Goal: Task Accomplishment & Management: Complete application form

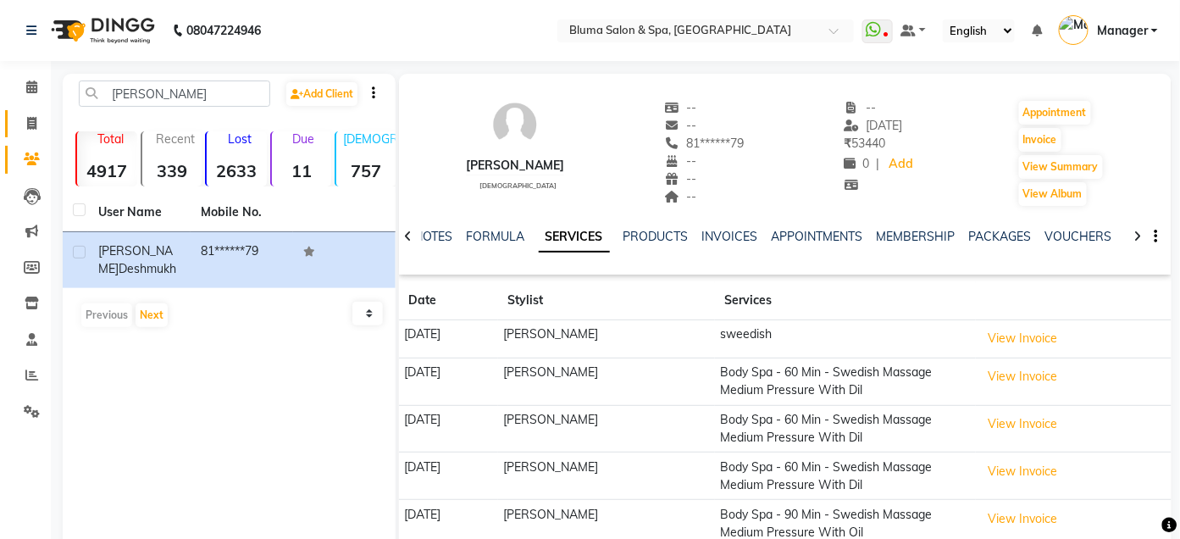
click at [29, 133] on link "Invoice" at bounding box center [25, 124] width 41 height 28
select select "service"
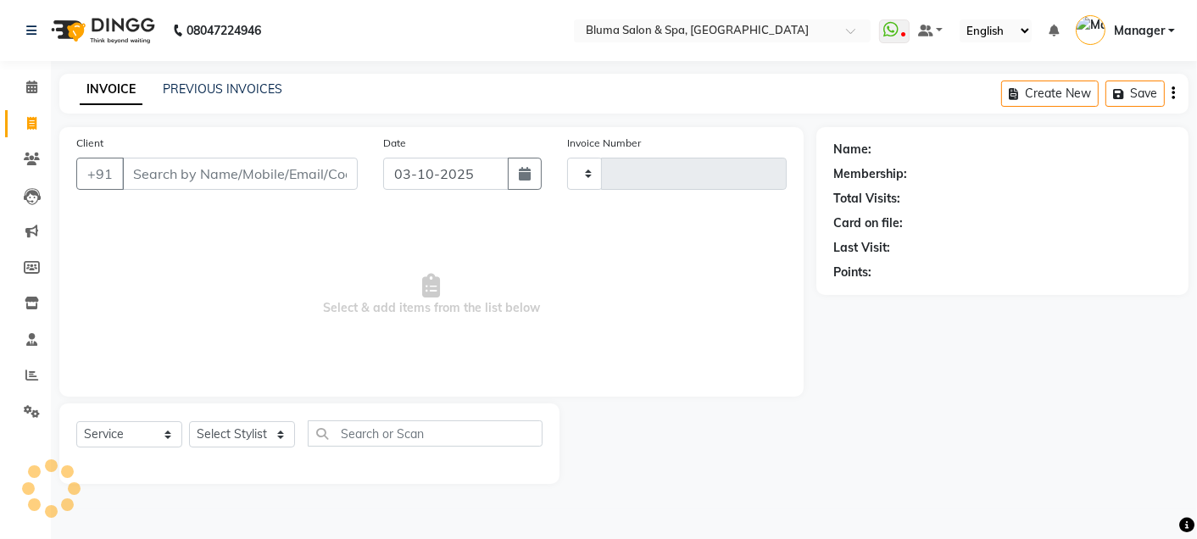
type input "1035"
select select "3653"
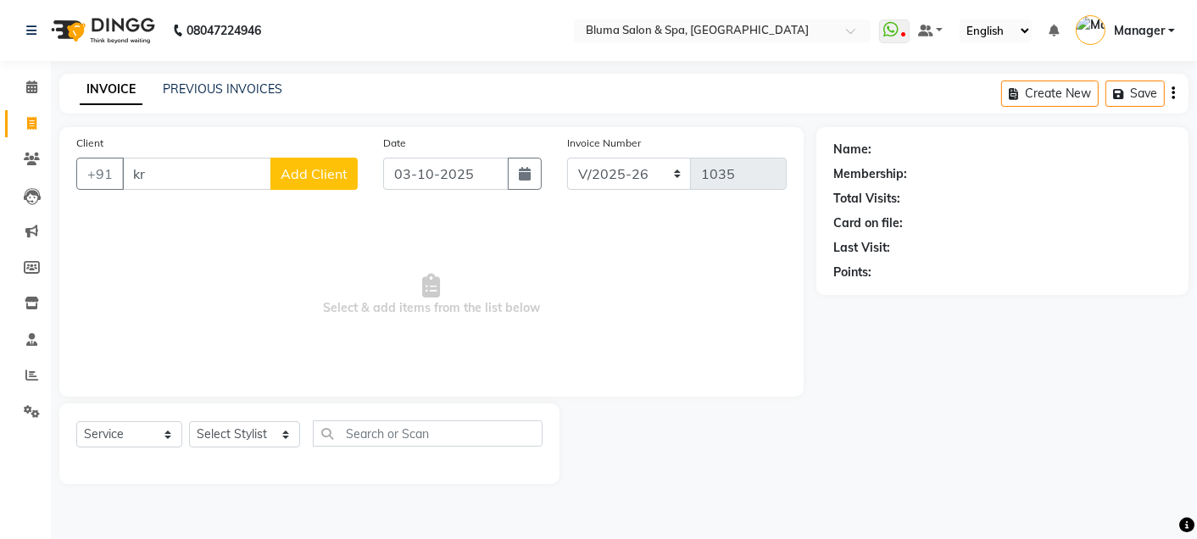
type input "k"
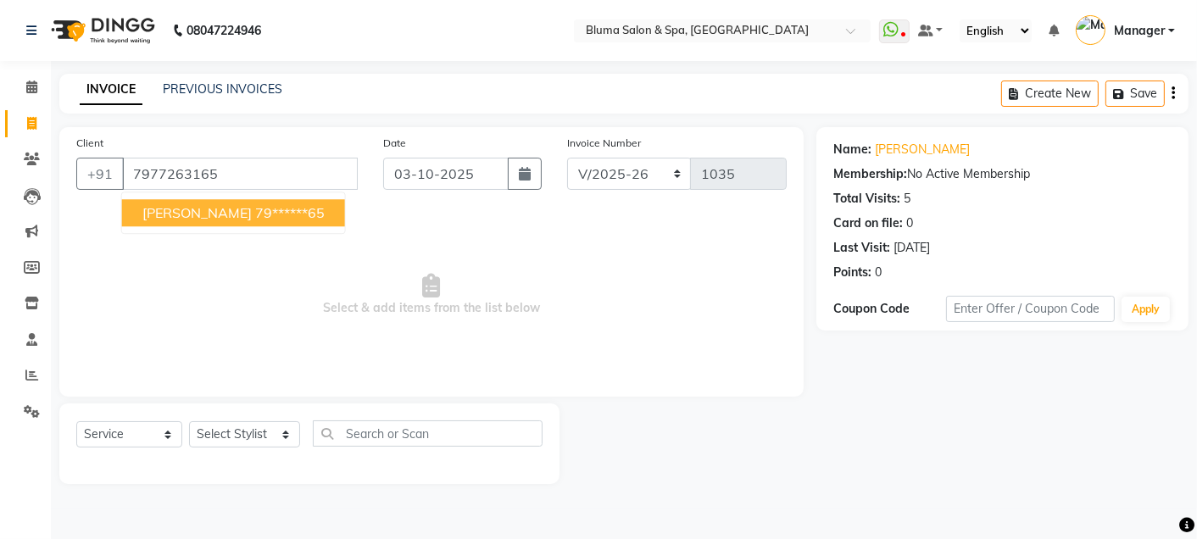
click at [272, 214] on ngb-highlight "79******65" at bounding box center [289, 212] width 69 height 17
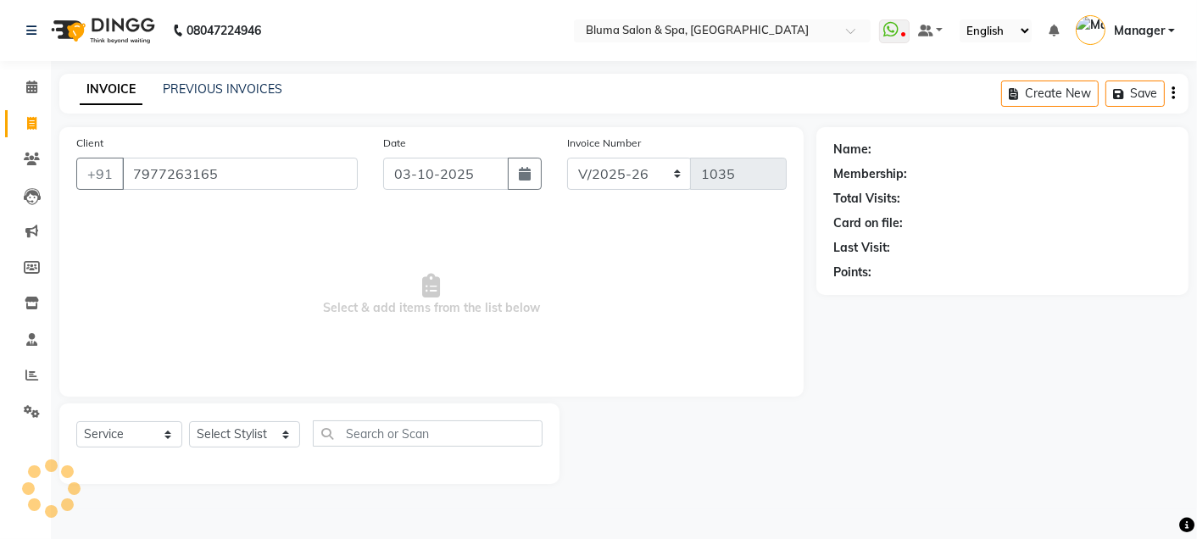
type input "79******65"
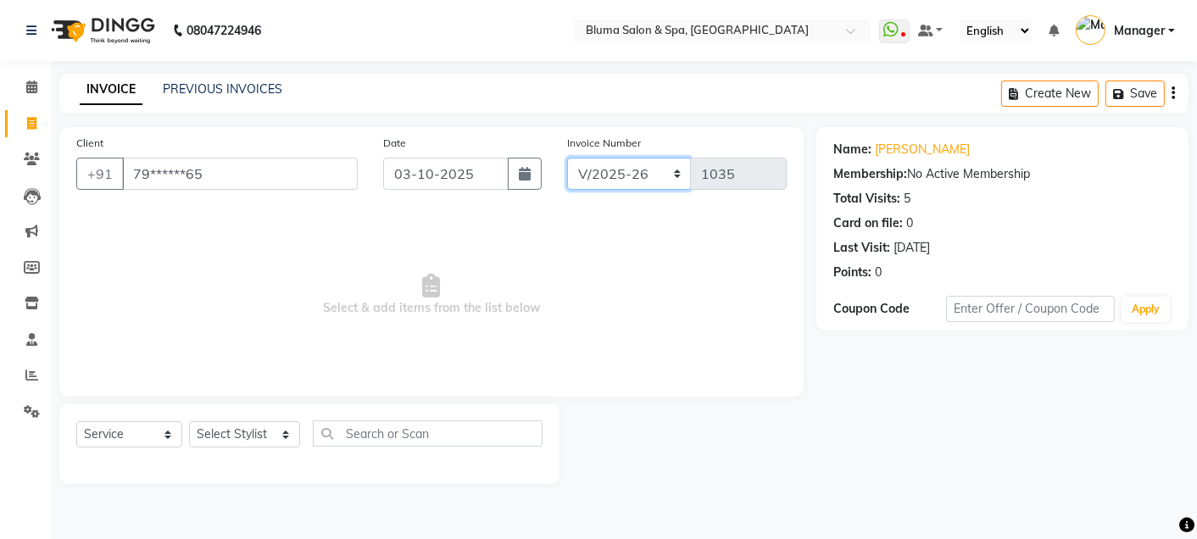
click at [636, 171] on select "ALN/2025-26 AL/2025-26 BKN/2025-26 BK/2025-26 V/2025 V/2025-26" at bounding box center [629, 174] width 125 height 32
select select "7730"
click at [567, 158] on select "ALN/2025-26 AL/2025-26 BKN/2025-26 BK/2025-26 V/2025 V/2025-26" at bounding box center [629, 174] width 125 height 32
type input "0371"
click at [268, 443] on select "Select Stylist Admin Ajay [PERSON_NAME] [PERSON_NAME] [PERSON_NAME] [PERSON_NAM…" at bounding box center [244, 434] width 111 height 26
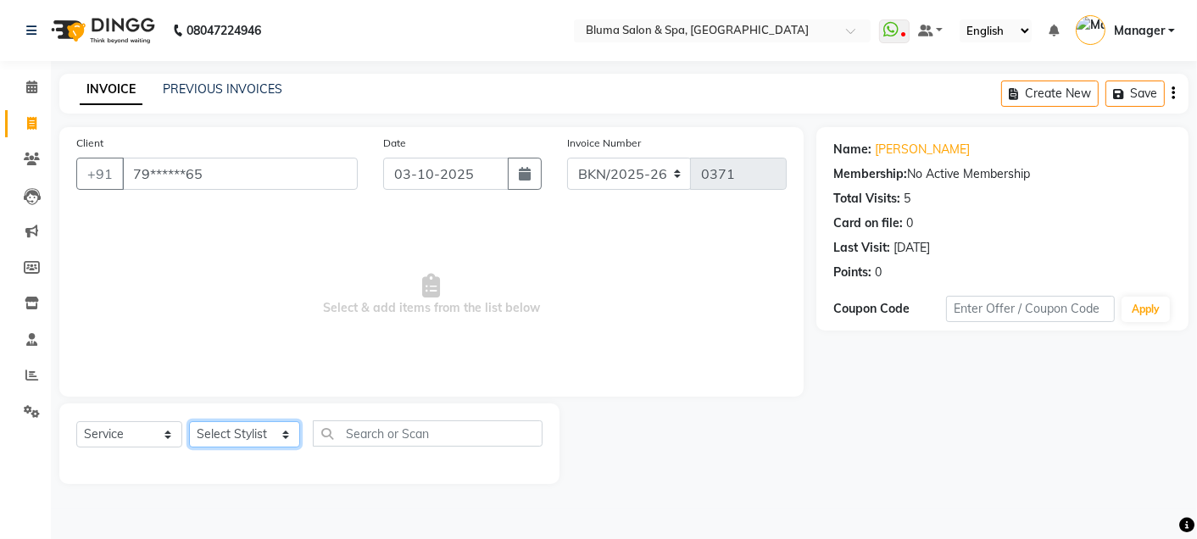
select select "17128"
click at [189, 422] on select "Select Stylist Admin Ajay [PERSON_NAME] [PERSON_NAME] [PERSON_NAME] [PERSON_NAM…" at bounding box center [244, 434] width 111 height 26
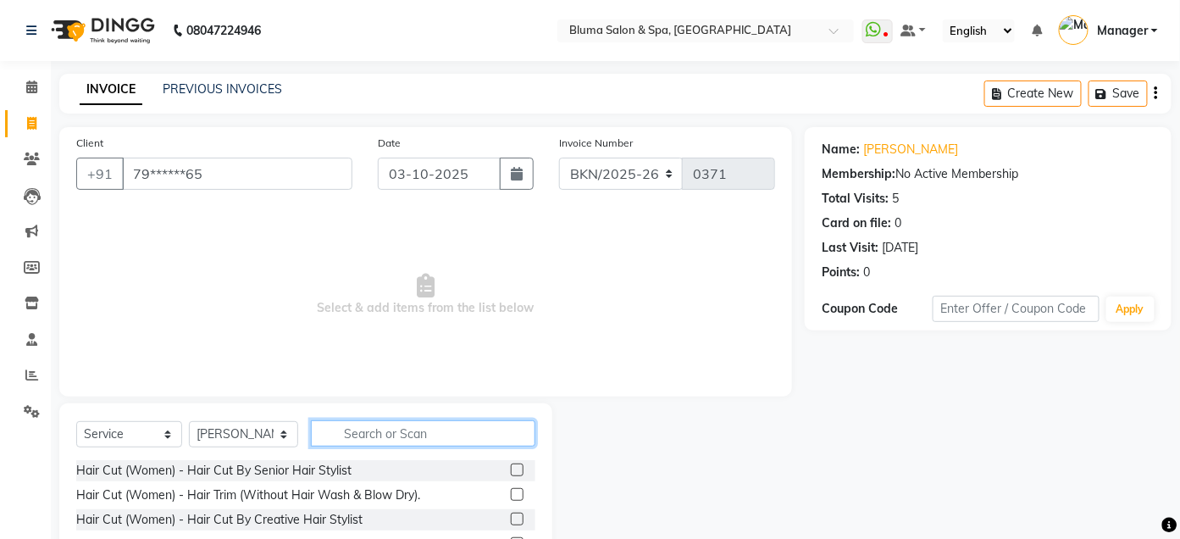
click at [391, 427] on input "text" at bounding box center [423, 433] width 225 height 26
type input "cut"
click at [511, 516] on label at bounding box center [517, 519] width 13 height 13
click at [511, 516] on input "checkbox" at bounding box center [516, 519] width 11 height 11
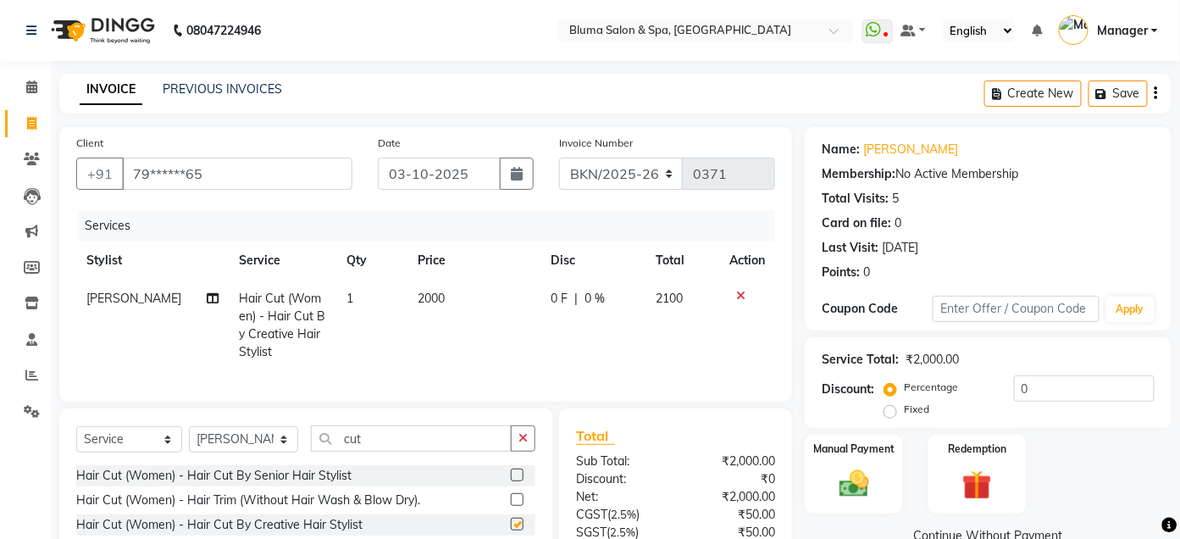
checkbox input "false"
click at [742, 295] on icon at bounding box center [740, 296] width 9 height 12
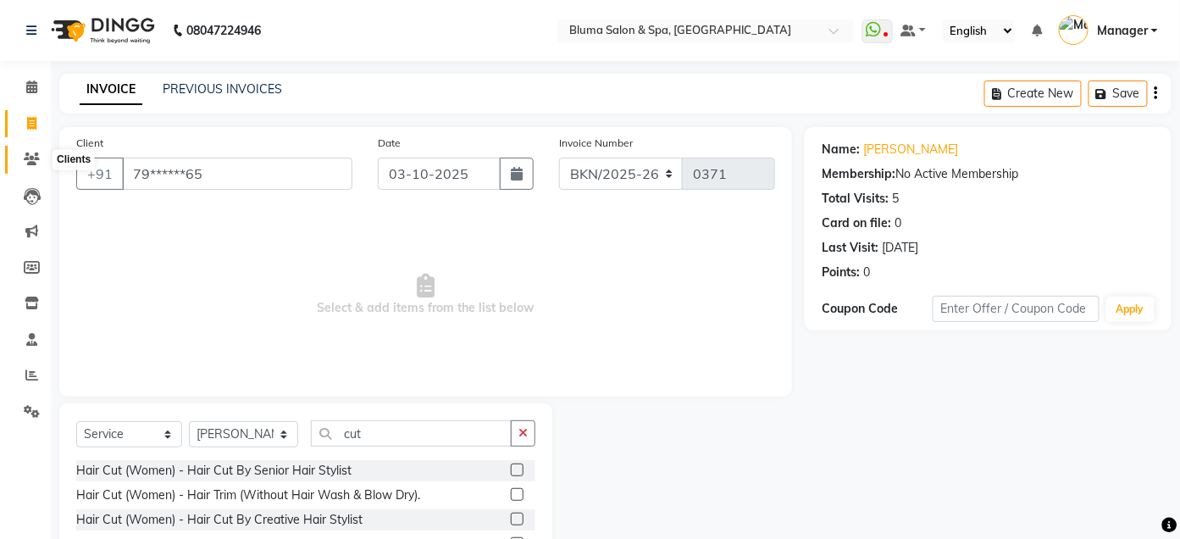
click at [19, 164] on span at bounding box center [32, 159] width 30 height 19
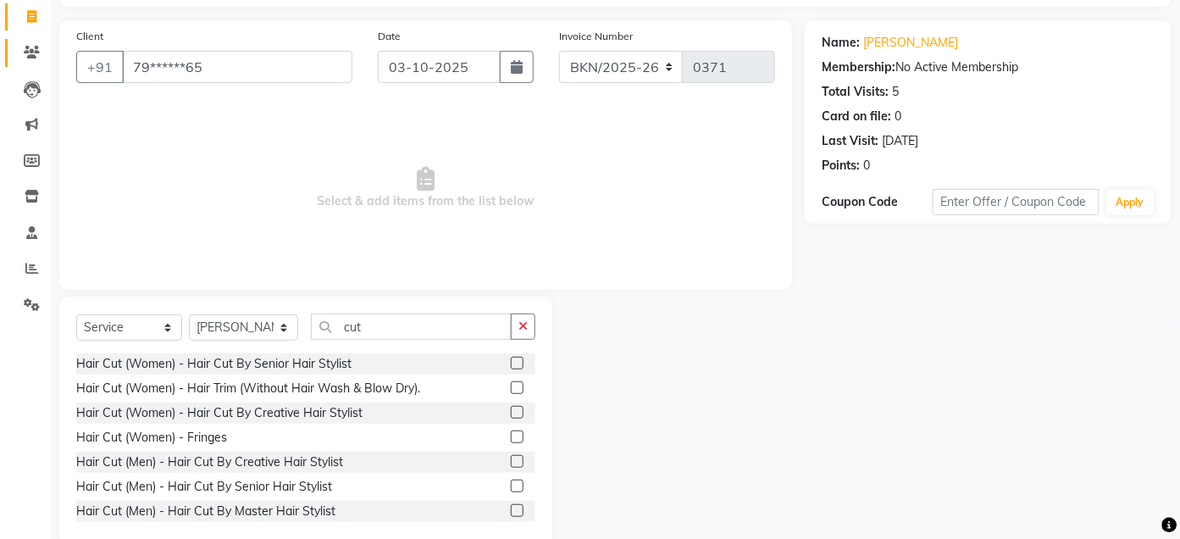
scroll to position [113, 0]
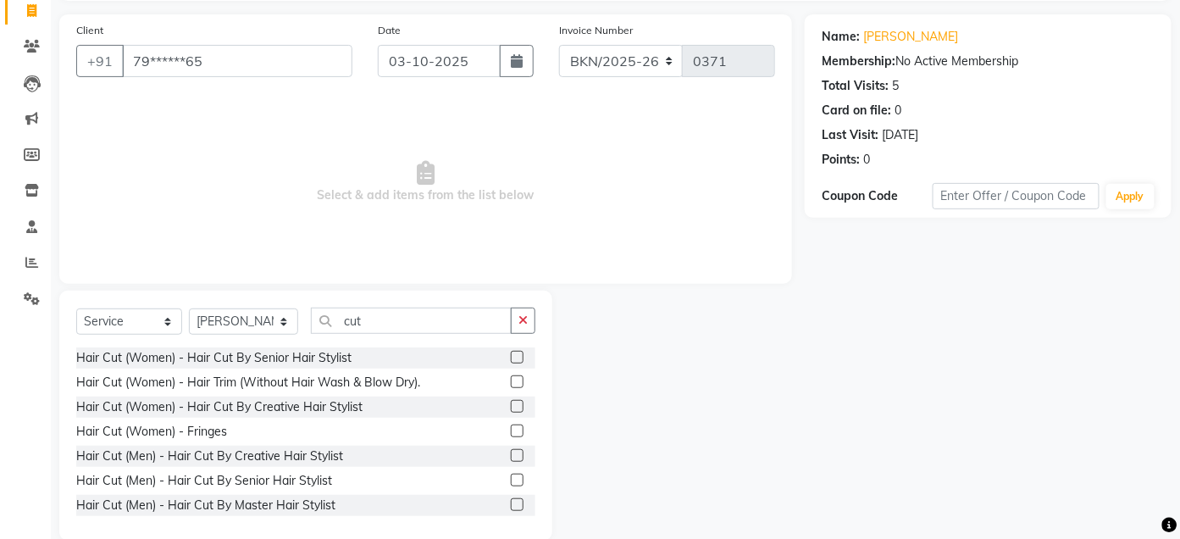
click at [511, 453] on label at bounding box center [517, 455] width 13 height 13
click at [511, 453] on input "checkbox" at bounding box center [516, 456] width 11 height 11
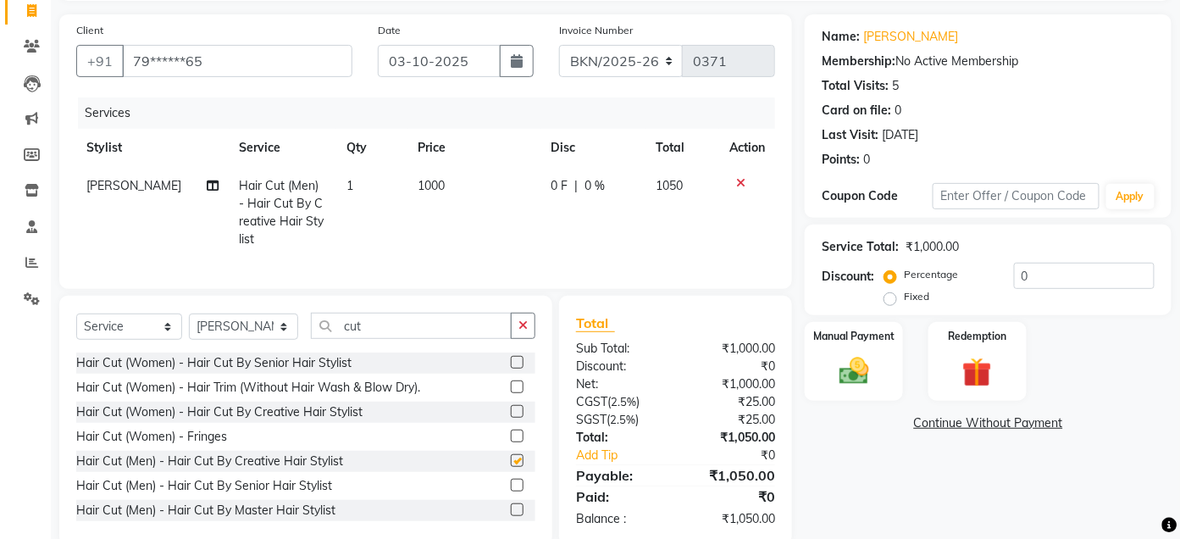
checkbox input "false"
click at [594, 186] on span "0 %" at bounding box center [595, 186] width 20 height 18
select select "17128"
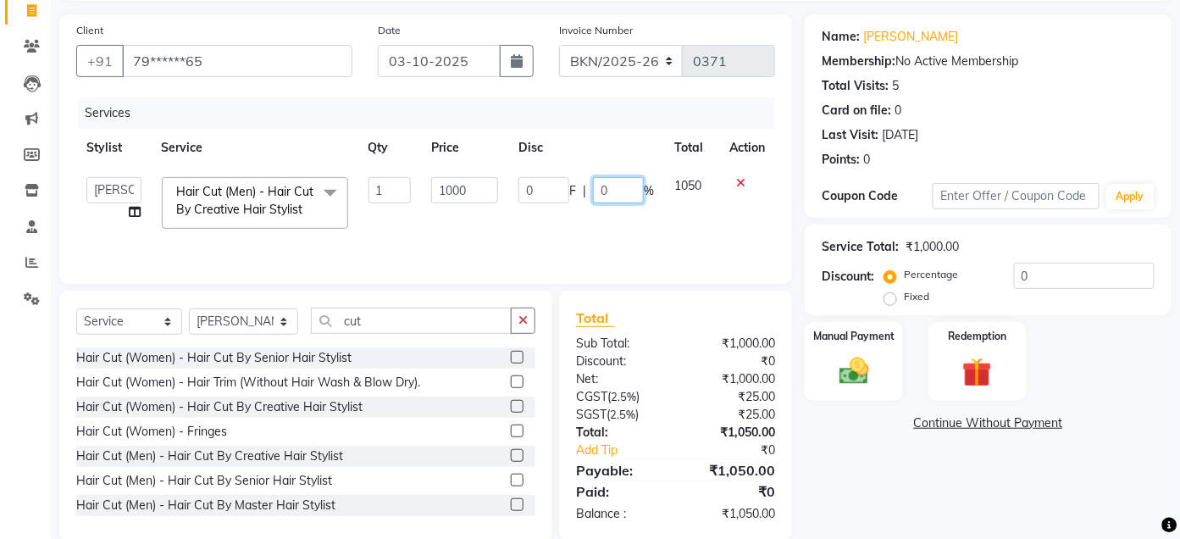
click at [609, 186] on input "0" at bounding box center [618, 190] width 51 height 26
type input "50"
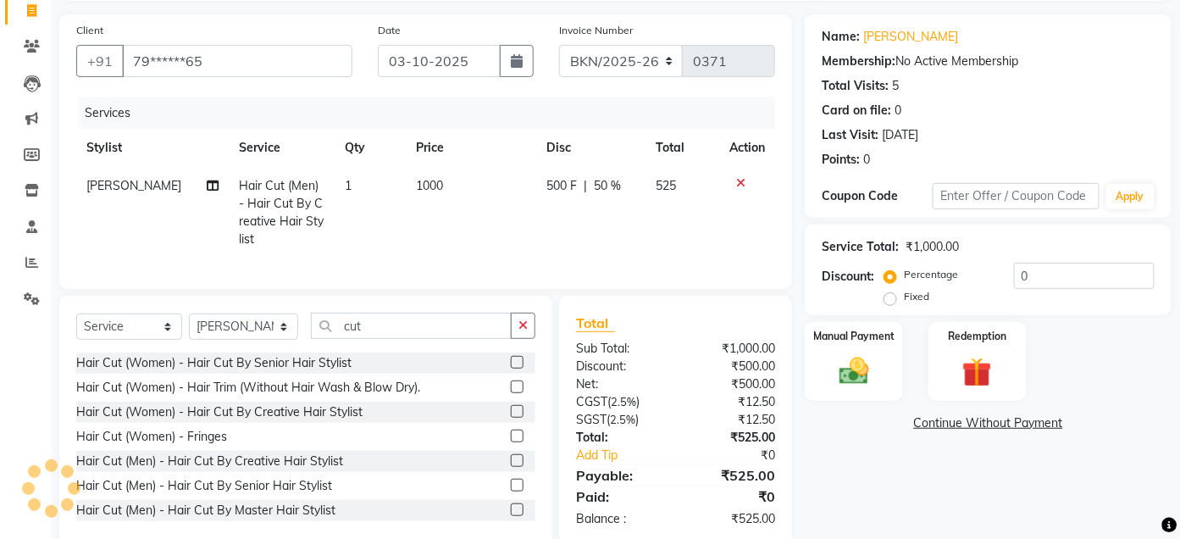
click at [865, 446] on div "Name: [PERSON_NAME] Membership: No Active Membership Total Visits: 5 Card on fi…" at bounding box center [995, 279] width 380 height 531
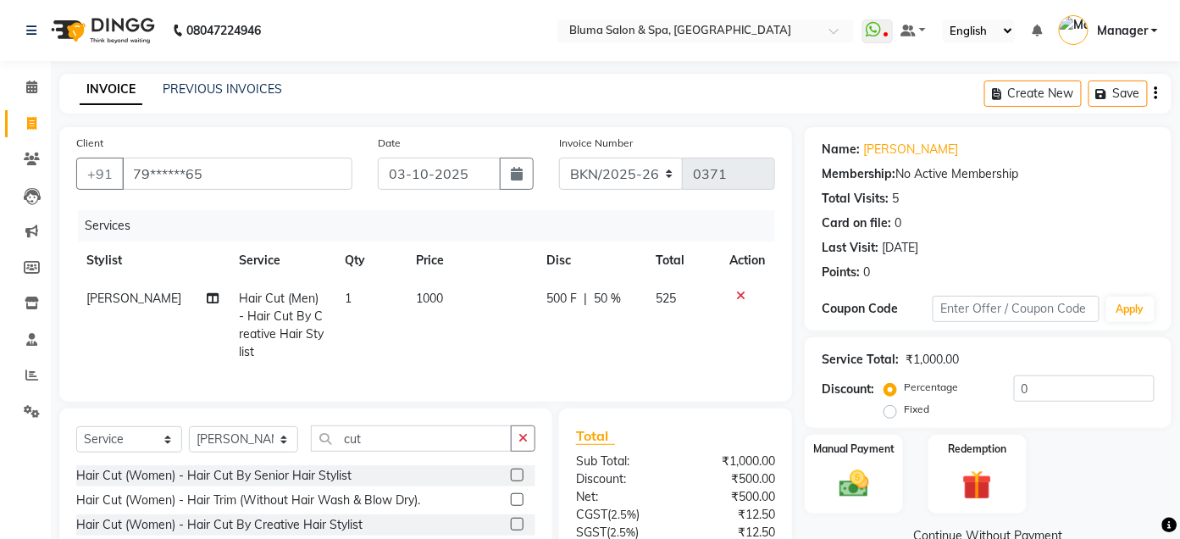
click at [1156, 93] on icon "button" at bounding box center [1156, 93] width 3 height 1
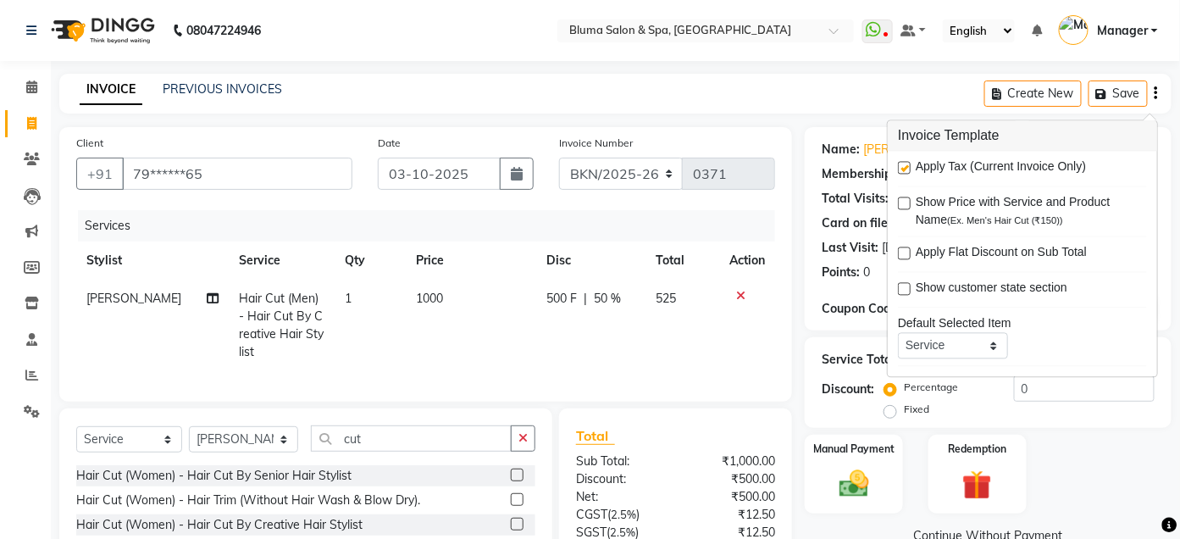
click at [907, 170] on label at bounding box center [904, 168] width 13 height 13
click at [907, 170] on input "checkbox" at bounding box center [903, 169] width 11 height 11
checkbox input "false"
click at [818, 270] on div "Name: [PERSON_NAME] Membership: No Active Membership Total Visits: 5 Card on fi…" at bounding box center [988, 228] width 367 height 203
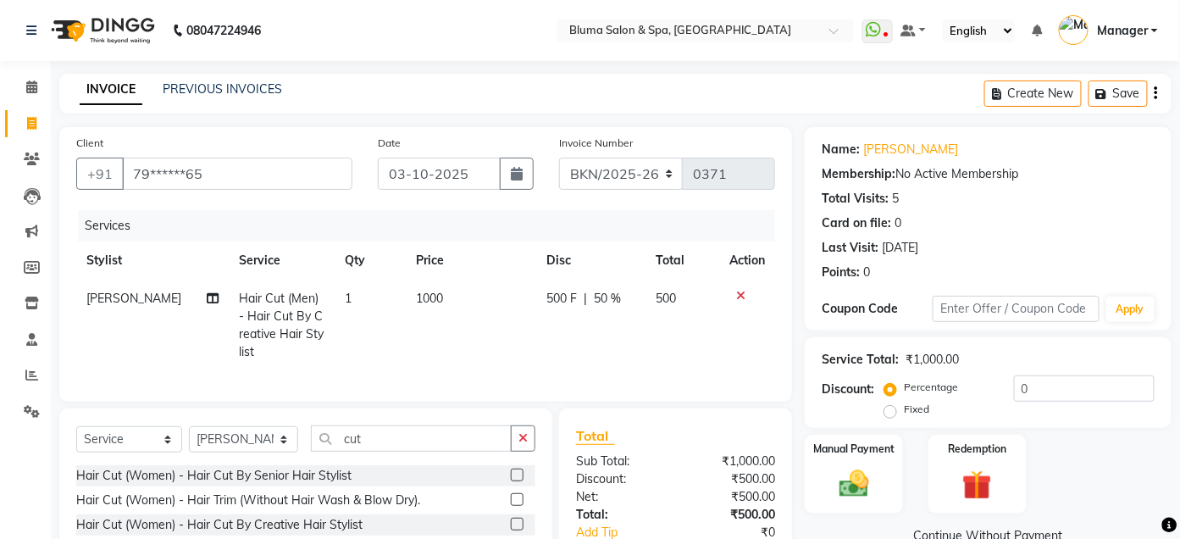
scroll to position [160, 0]
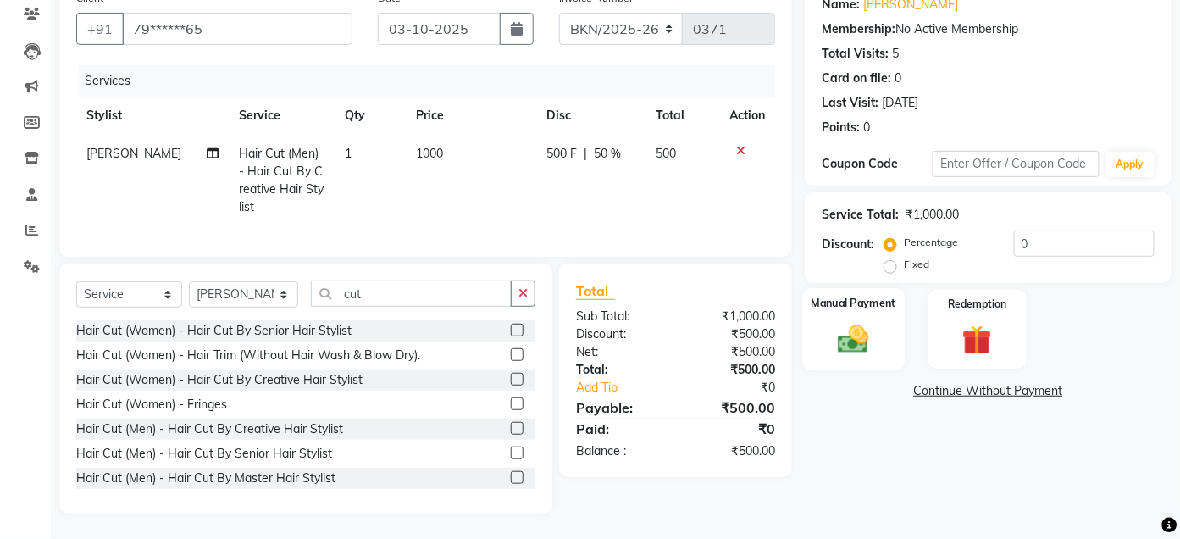
click at [847, 321] on img at bounding box center [855, 339] width 50 height 36
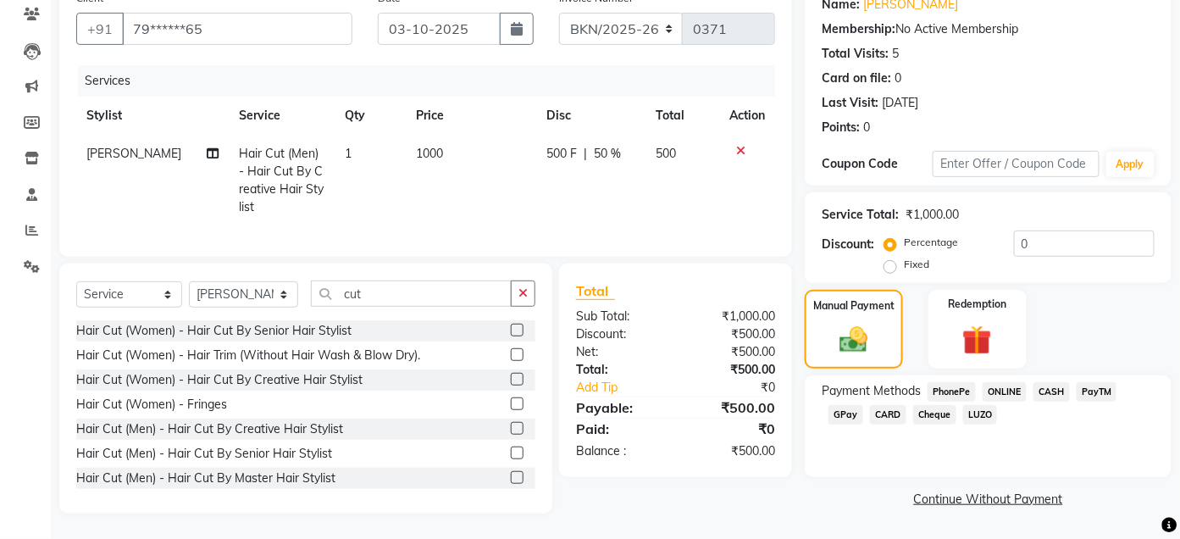
click at [1054, 382] on span "CASH" at bounding box center [1052, 391] width 36 height 19
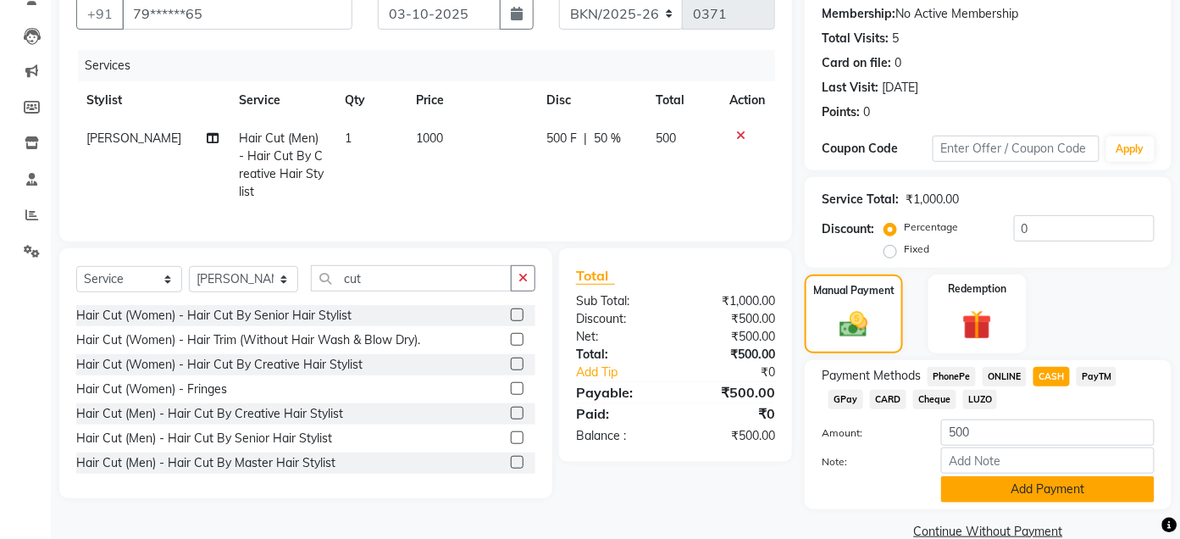
click at [1040, 482] on button "Add Payment" at bounding box center [1048, 489] width 214 height 26
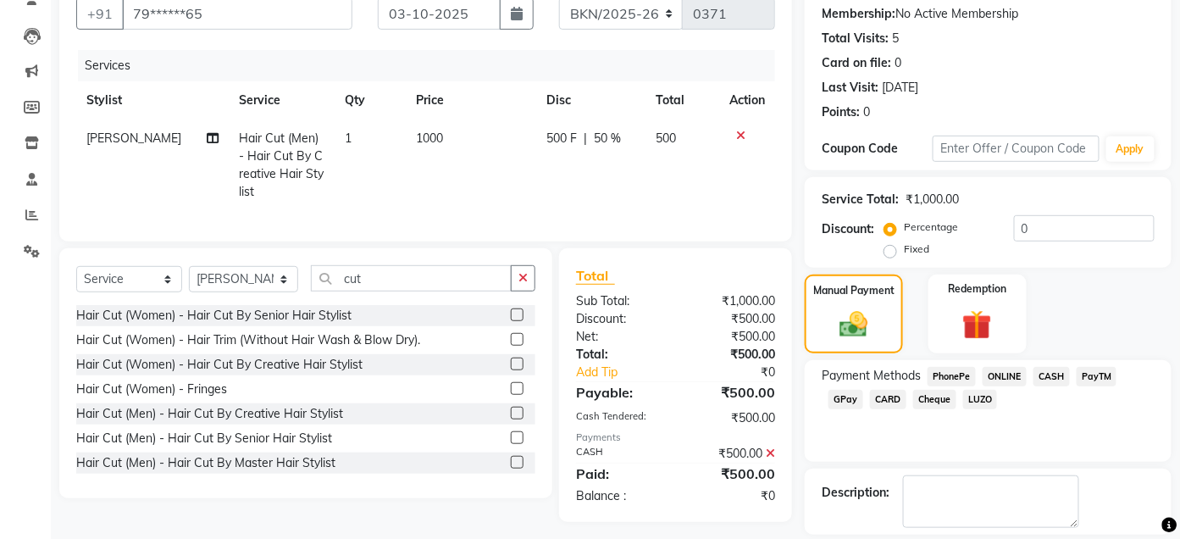
scroll to position [239, 0]
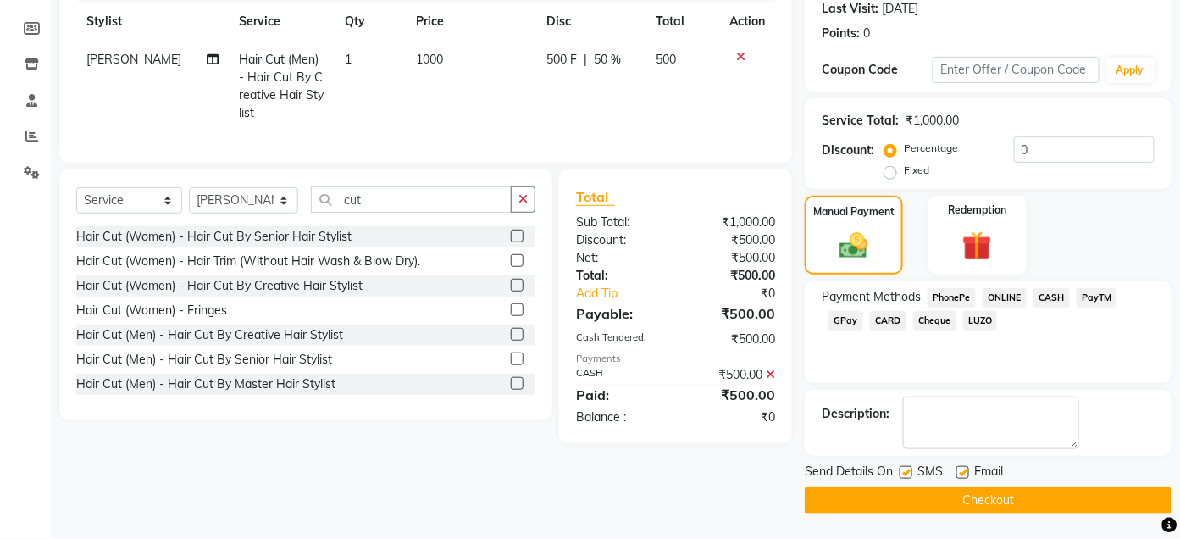
click at [907, 471] on label at bounding box center [906, 472] width 13 height 13
click at [907, 471] on input "checkbox" at bounding box center [905, 473] width 11 height 11
checkbox input "false"
click at [963, 466] on label at bounding box center [963, 472] width 13 height 13
click at [963, 468] on input "checkbox" at bounding box center [962, 473] width 11 height 11
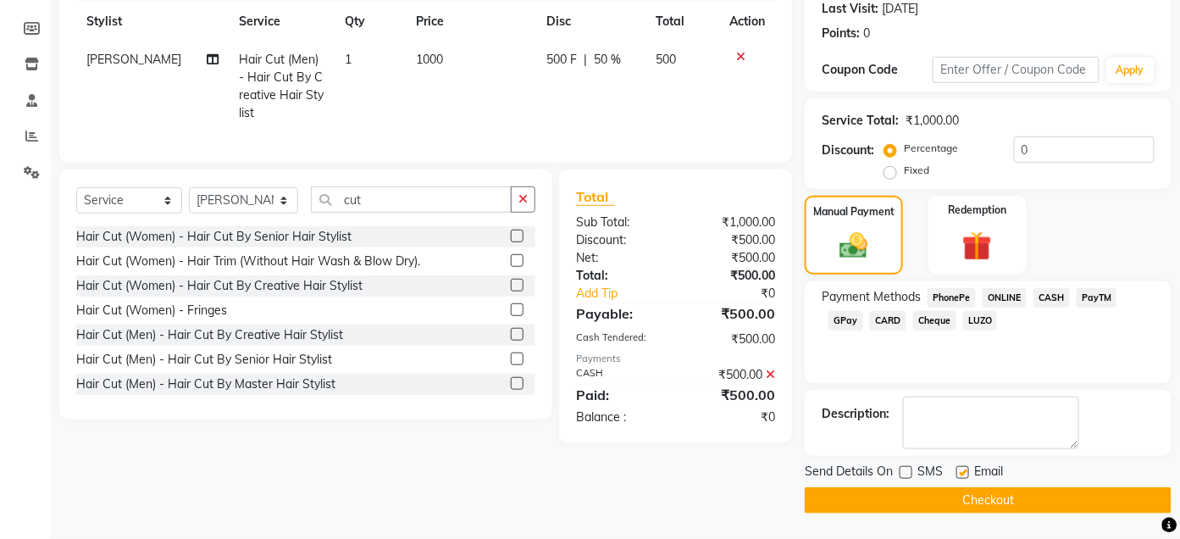
checkbox input "false"
click at [993, 502] on button "Checkout" at bounding box center [988, 500] width 367 height 26
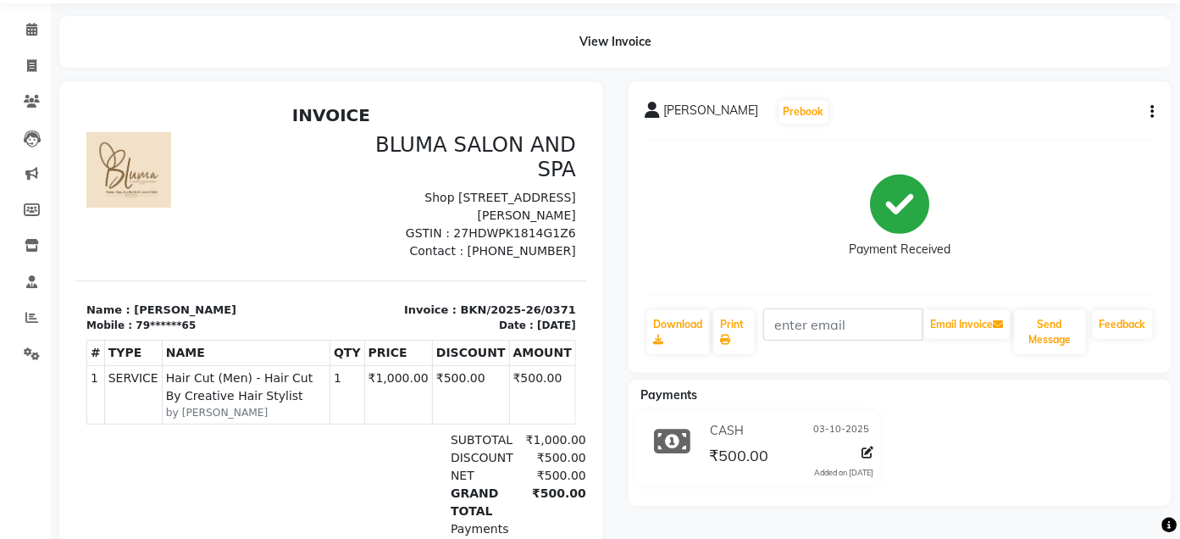
scroll to position [60, 0]
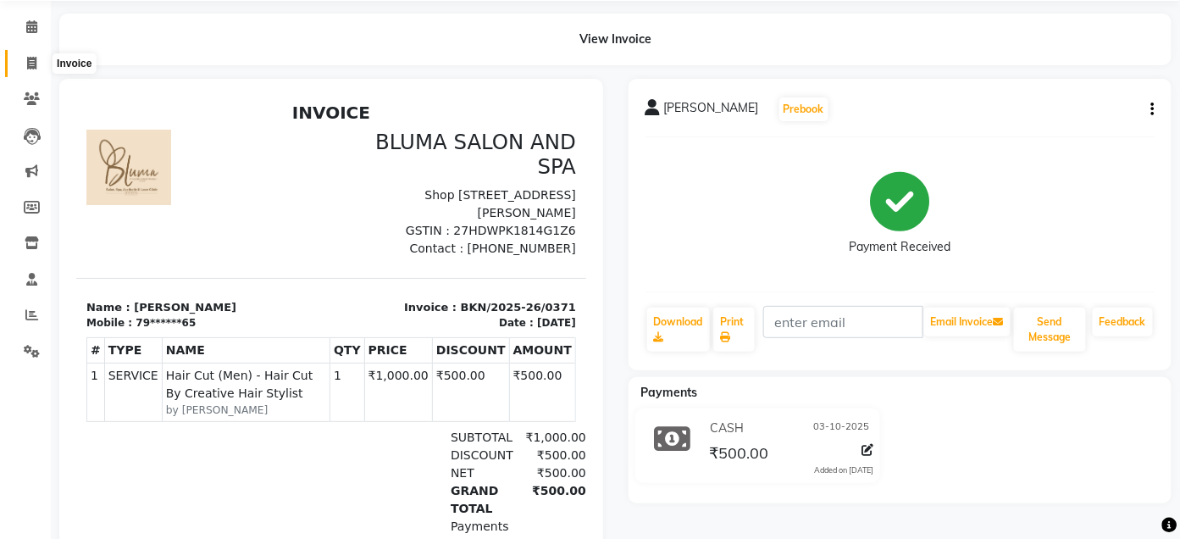
click at [27, 62] on icon at bounding box center [31, 63] width 9 height 13
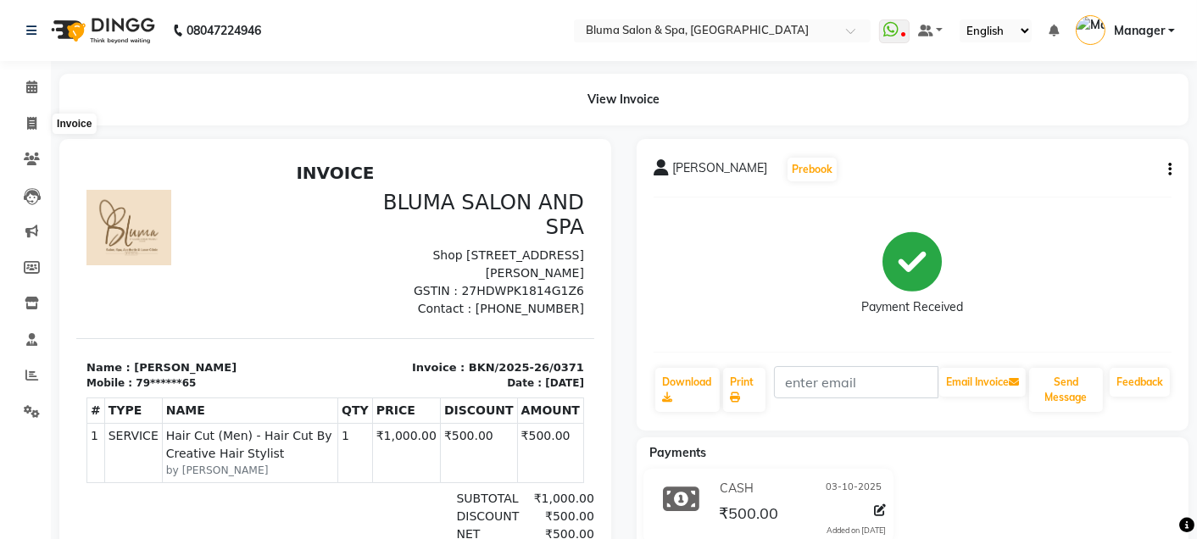
select select "service"
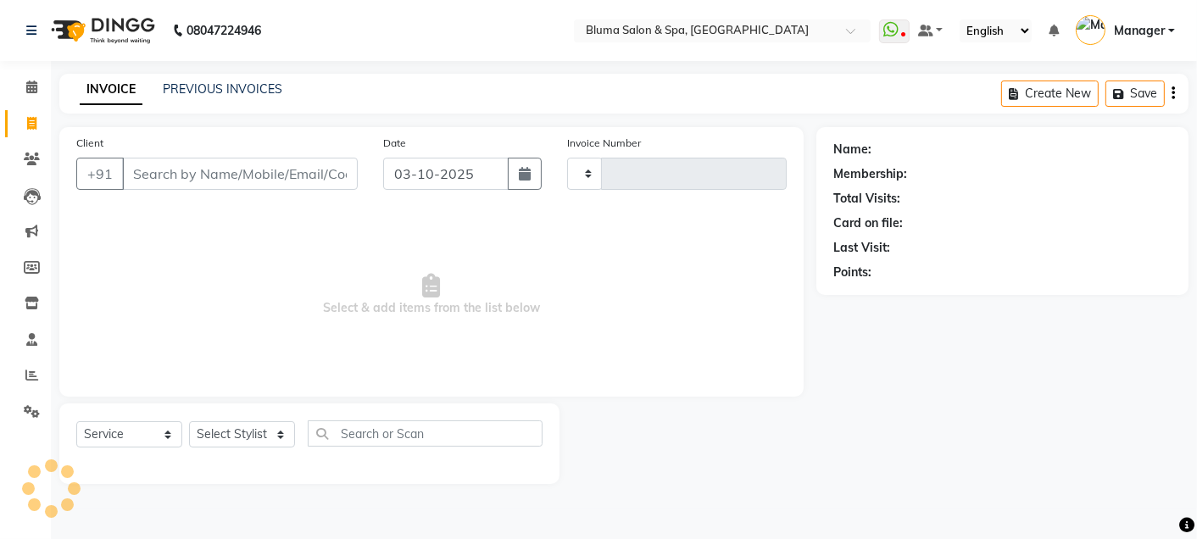
type input "b"
type input "1035"
type input "bi"
select select "3653"
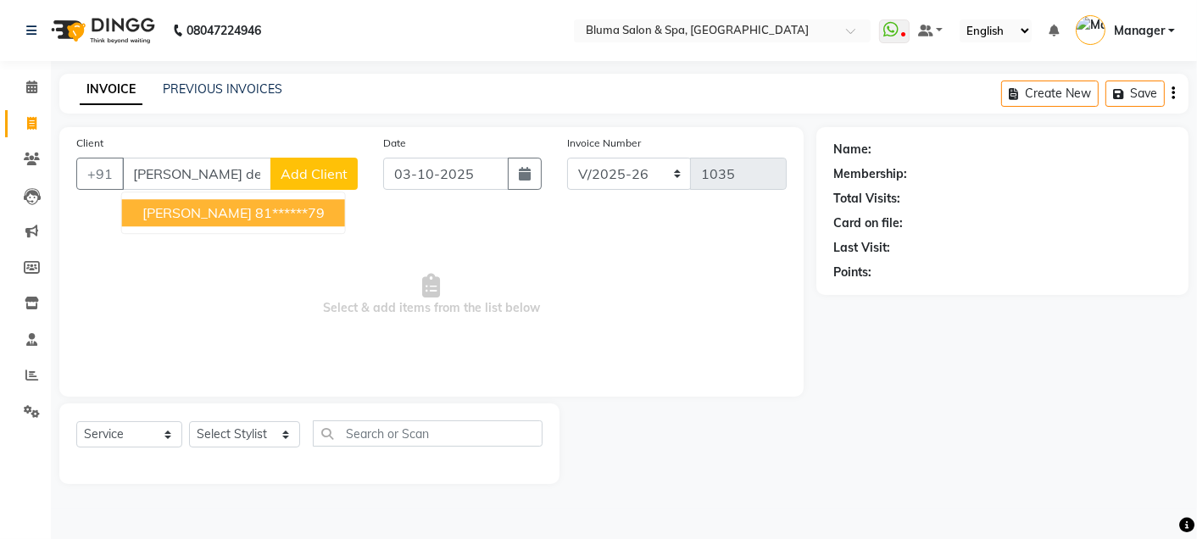
click at [241, 215] on span "[PERSON_NAME]" at bounding box center [196, 212] width 109 height 17
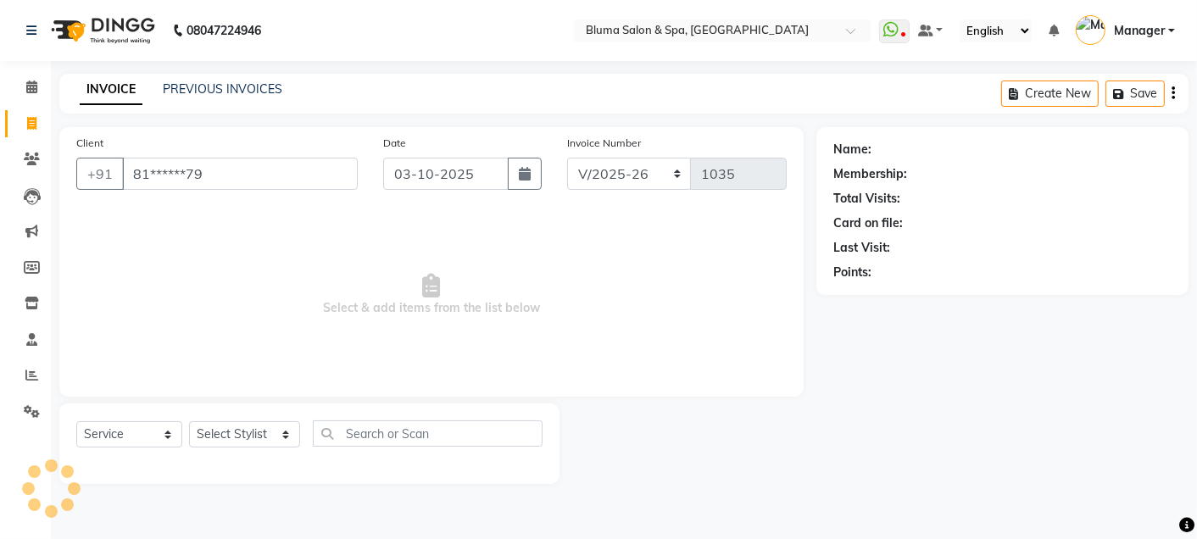
type input "81******79"
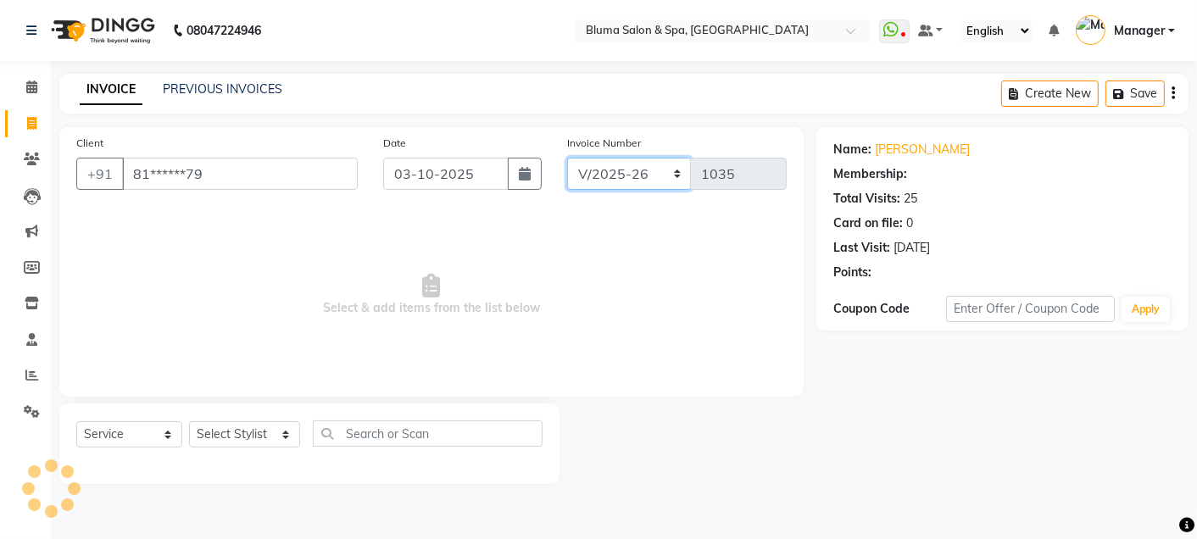
click at [651, 180] on select "ALN/2025-26 AL/2025-26 BKN/2025-26 BK/2025-26 V/2025 V/2025-26" at bounding box center [629, 174] width 125 height 32
select select "7729"
click at [567, 158] on select "ALN/2025-26 AL/2025-26 BKN/2025-26 BK/2025-26 V/2025 V/2025-26" at bounding box center [629, 174] width 125 height 32
type input "0293"
click at [636, 279] on span "Select & add items from the list below" at bounding box center [431, 294] width 710 height 169
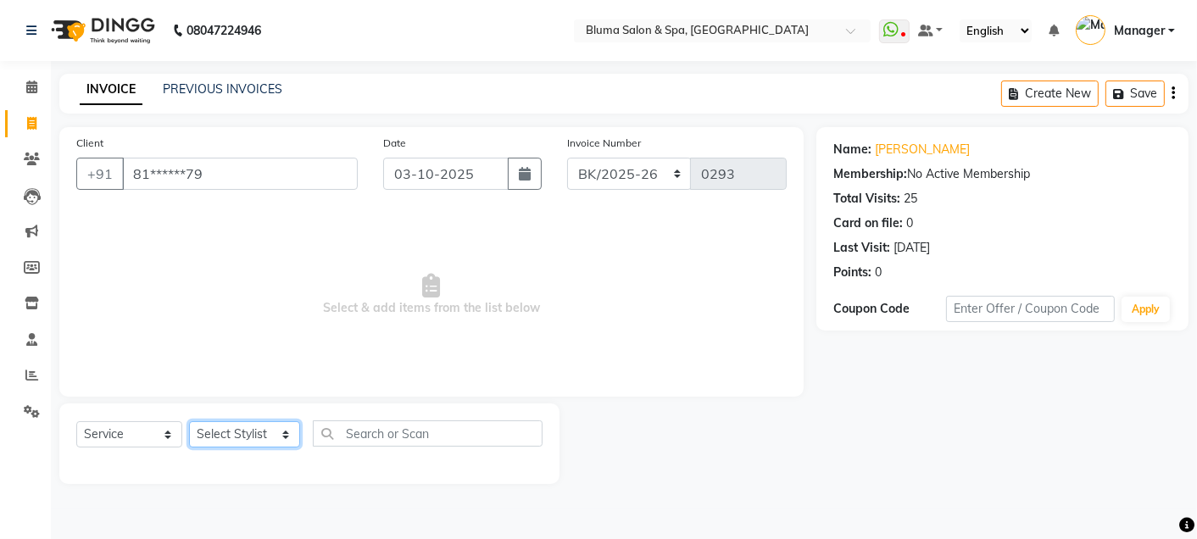
click at [280, 433] on select "Select Stylist Admin Ajay [PERSON_NAME] [PERSON_NAME] [PERSON_NAME] [PERSON_NAM…" at bounding box center [244, 434] width 111 height 26
select select "30719"
click at [189, 422] on select "Select Stylist Admin Ajay [PERSON_NAME] [PERSON_NAME] [PERSON_NAME] [PERSON_NAM…" at bounding box center [244, 434] width 111 height 26
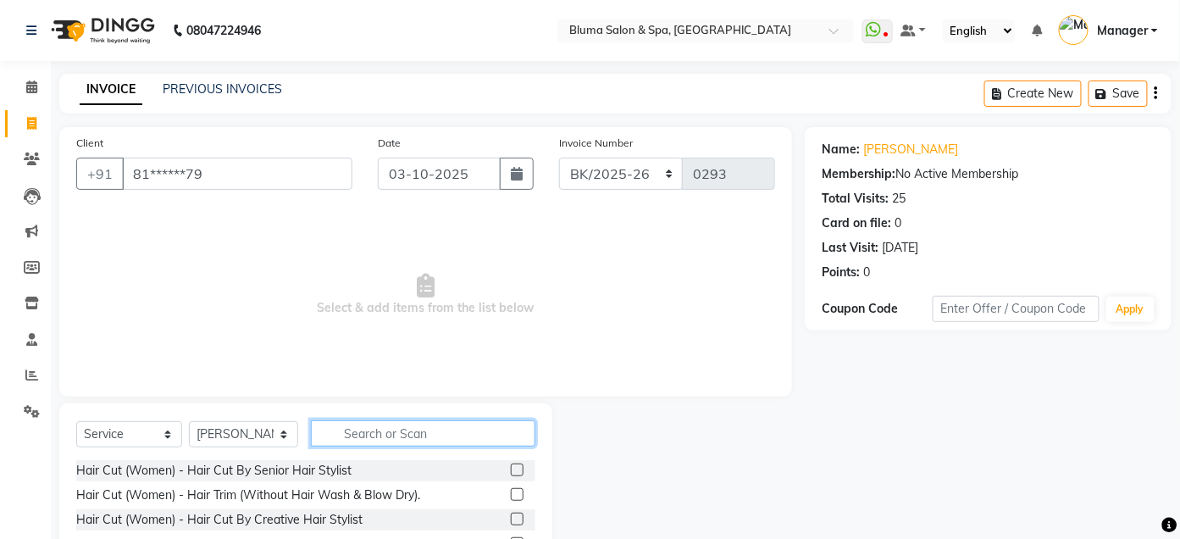
click at [493, 441] on input "text" at bounding box center [423, 433] width 225 height 26
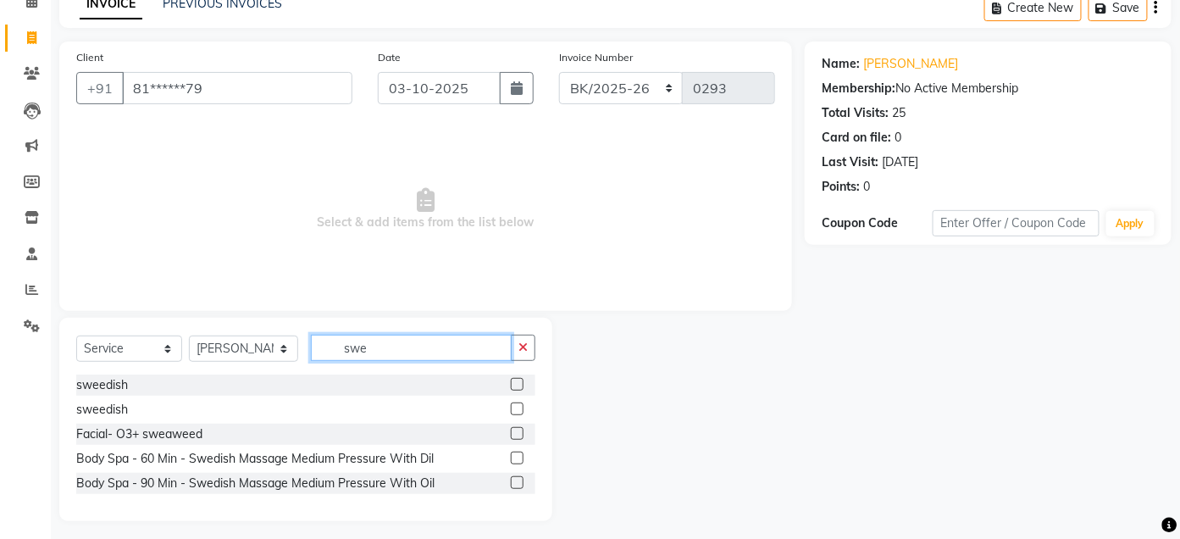
scroll to position [92, 0]
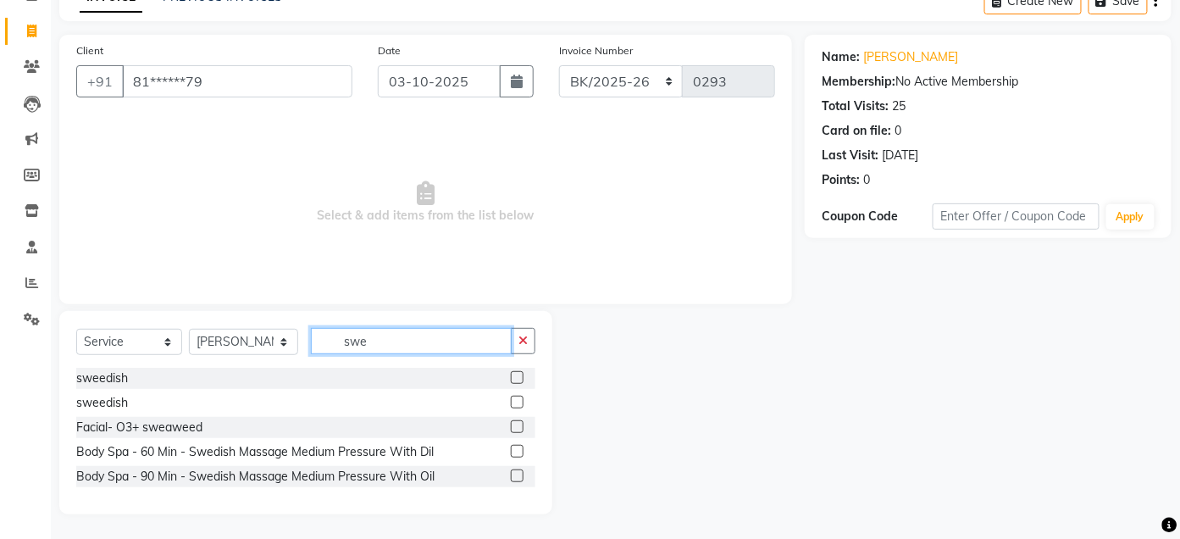
type input "swe"
click at [518, 451] on label at bounding box center [517, 451] width 13 height 13
click at [518, 451] on input "checkbox" at bounding box center [516, 452] width 11 height 11
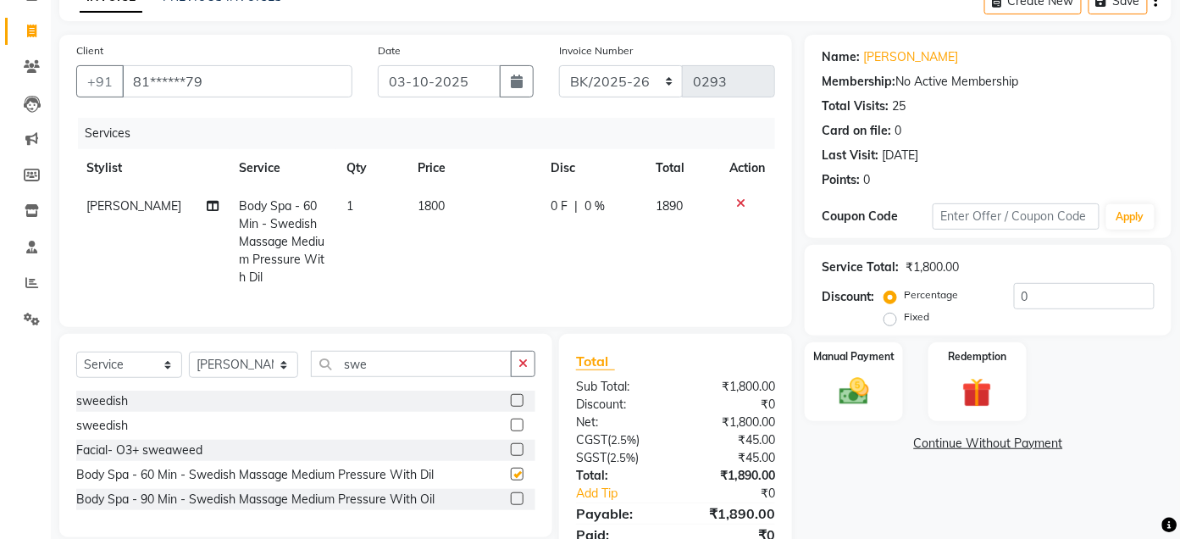
checkbox input "false"
click at [420, 213] on td "1800" at bounding box center [474, 241] width 133 height 109
select select "30719"
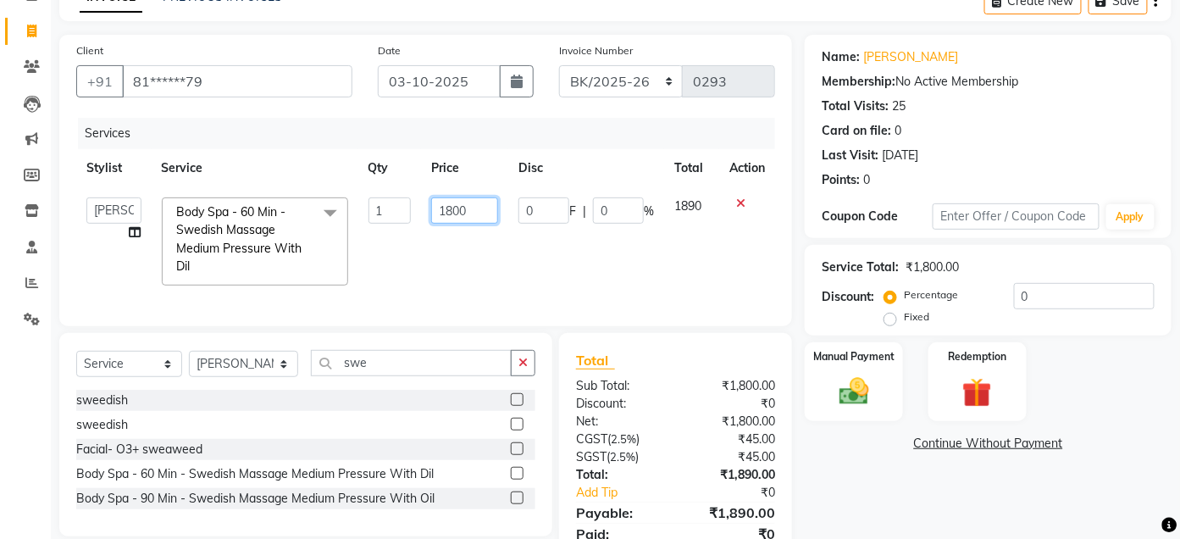
click at [452, 213] on input "1800" at bounding box center [465, 210] width 68 height 26
type input "2000"
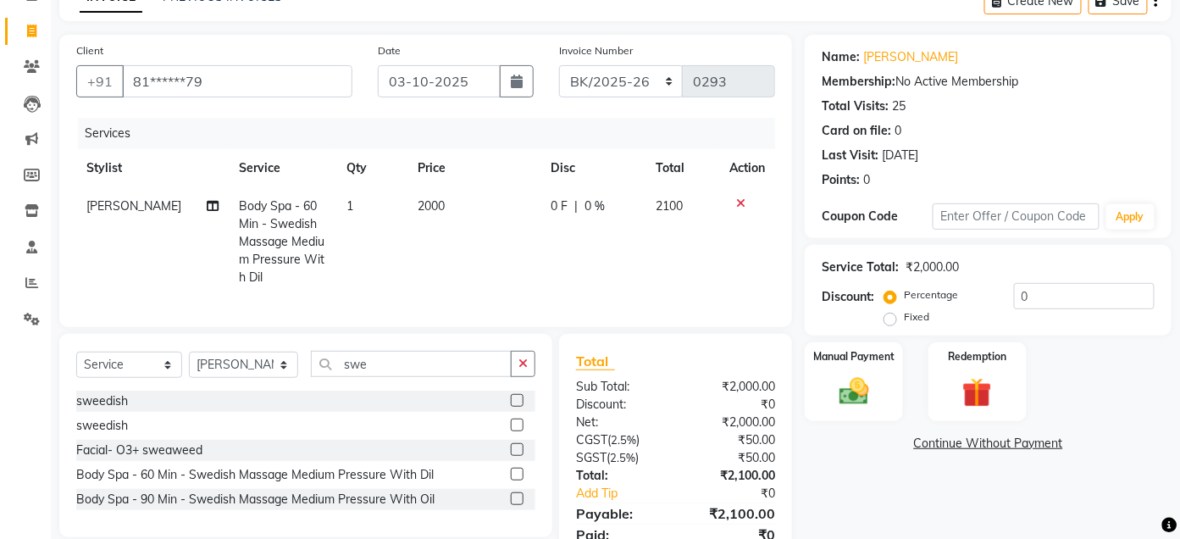
click at [857, 504] on div "Name: [PERSON_NAME] Membership: No Active Membership Total Visits: 25 Card on f…" at bounding box center [995, 309] width 380 height 548
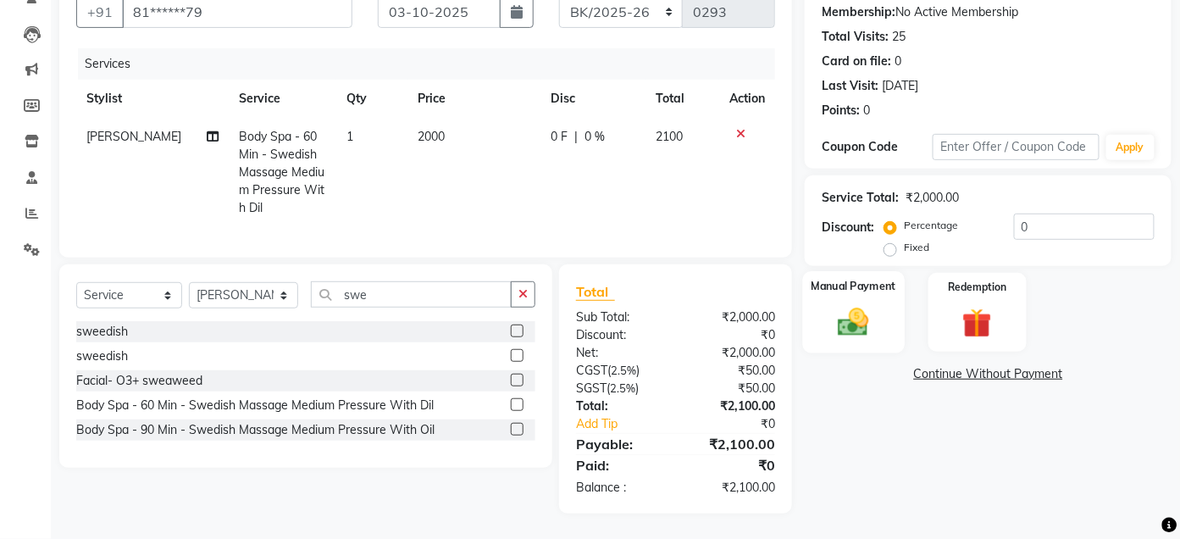
click at [851, 304] on img at bounding box center [855, 322] width 50 height 36
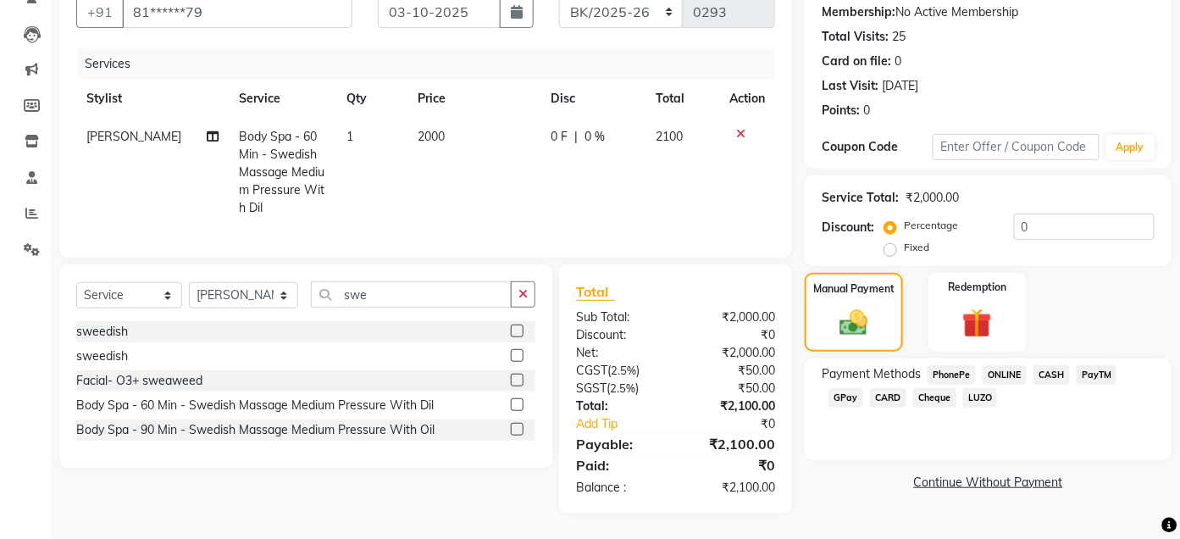
click at [1056, 365] on span "CASH" at bounding box center [1052, 374] width 36 height 19
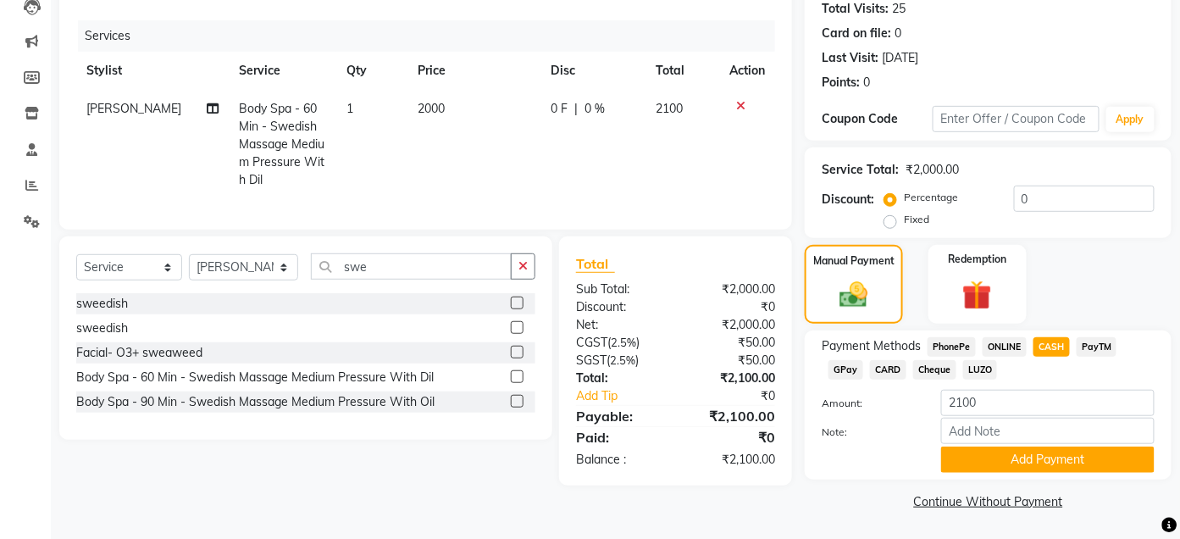
scroll to position [192, 0]
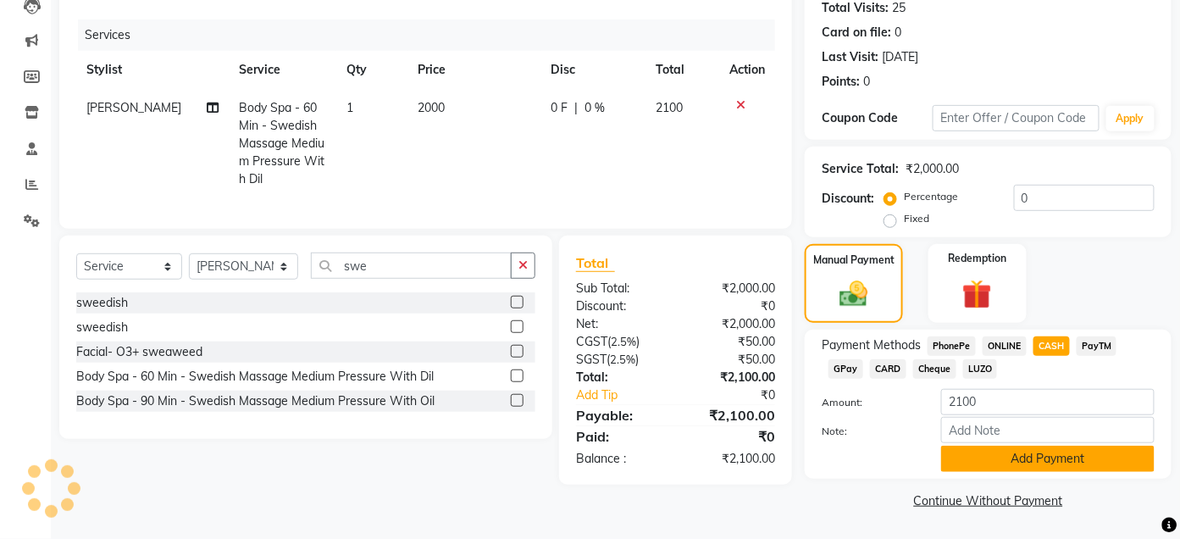
click at [1052, 459] on button "Add Payment" at bounding box center [1048, 459] width 214 height 26
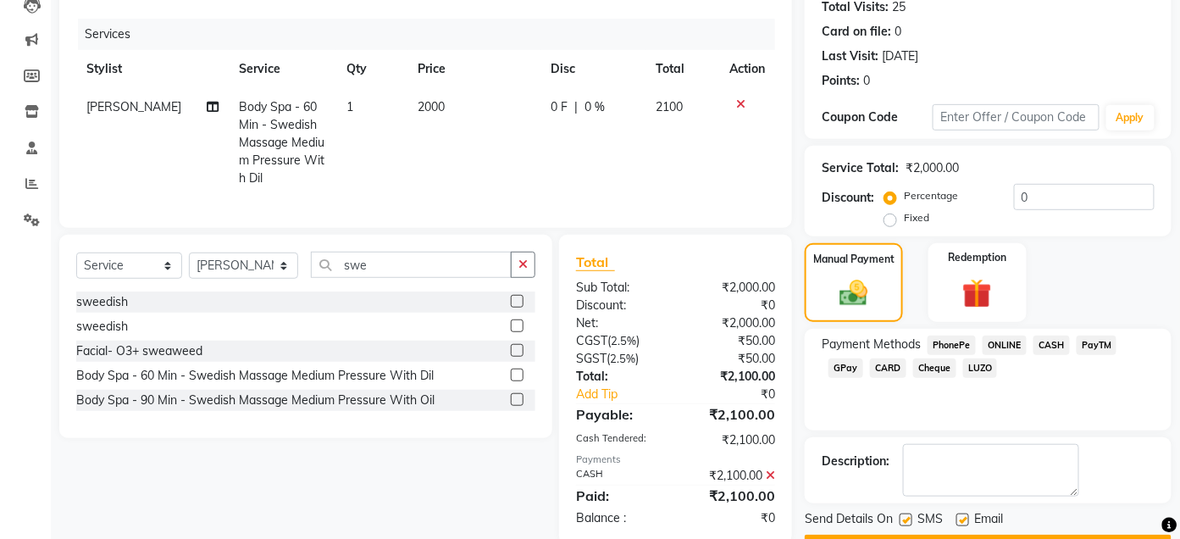
scroll to position [239, 0]
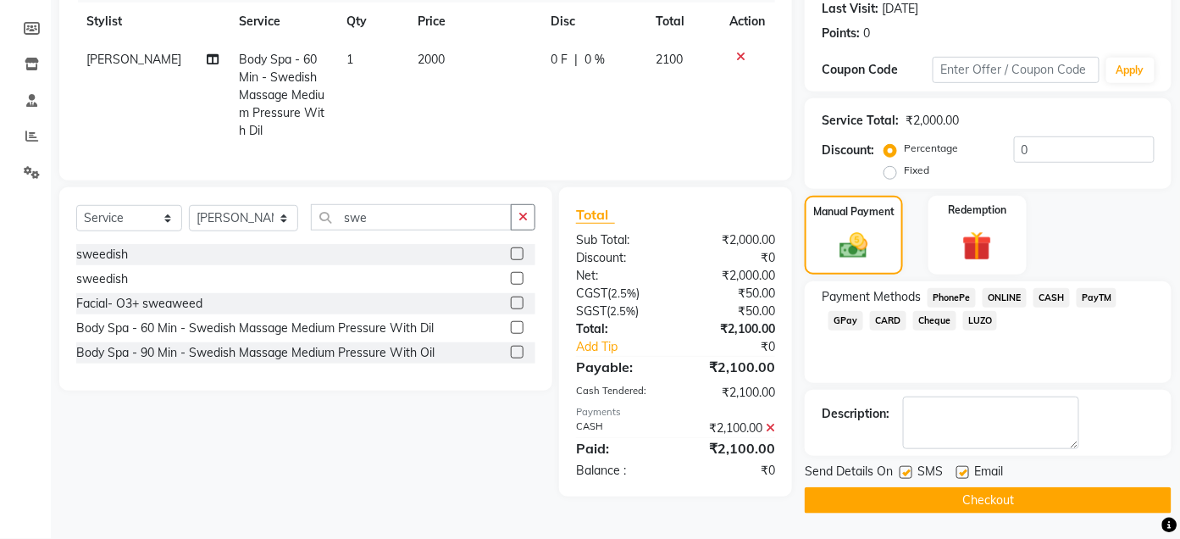
click at [1009, 507] on button "Checkout" at bounding box center [988, 500] width 367 height 26
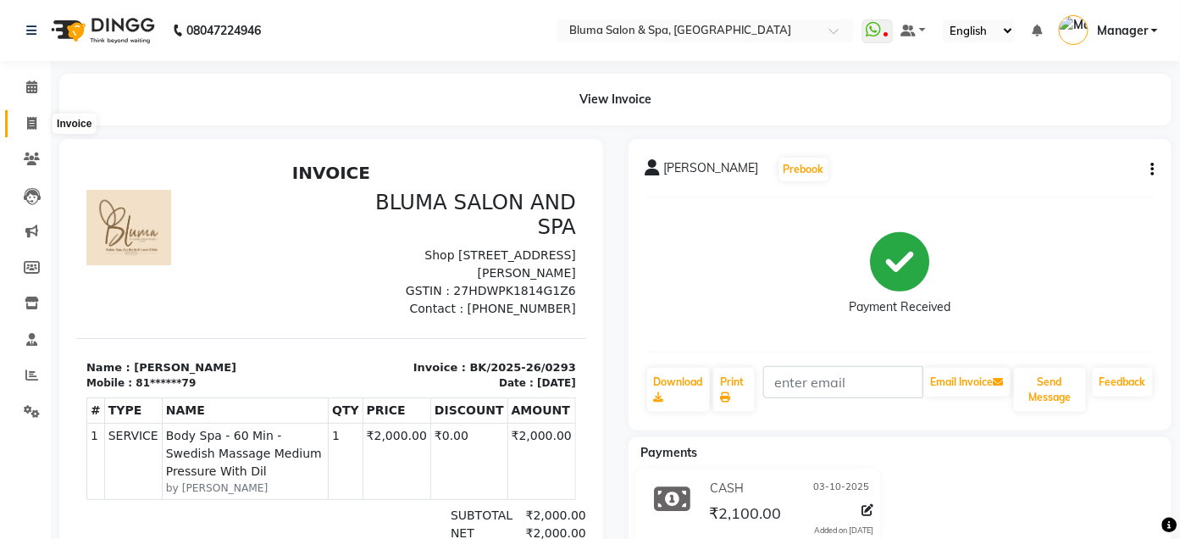
click at [21, 130] on span at bounding box center [32, 123] width 30 height 19
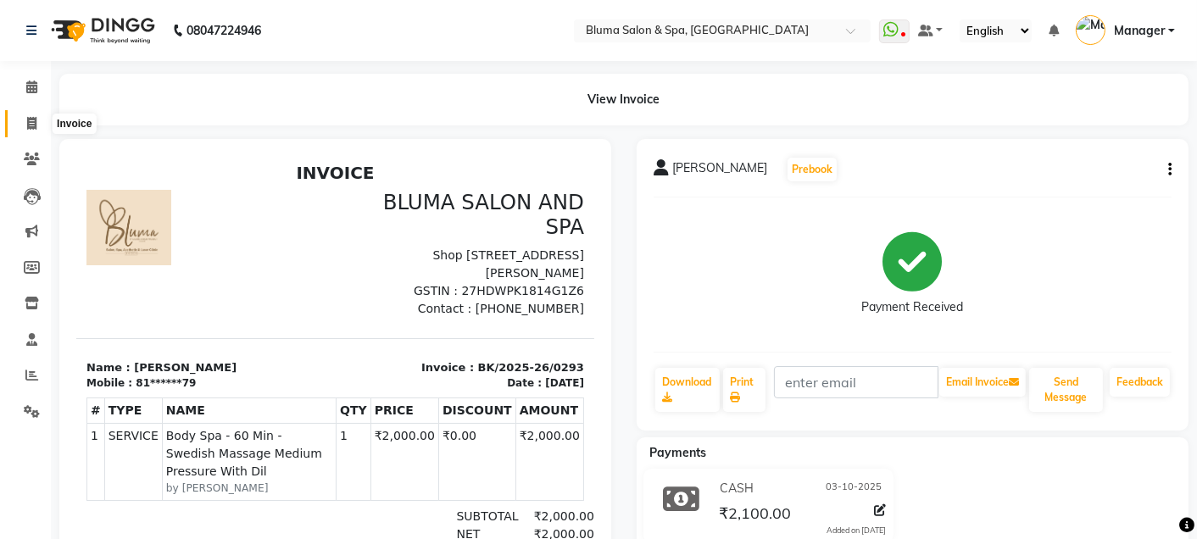
select select "service"
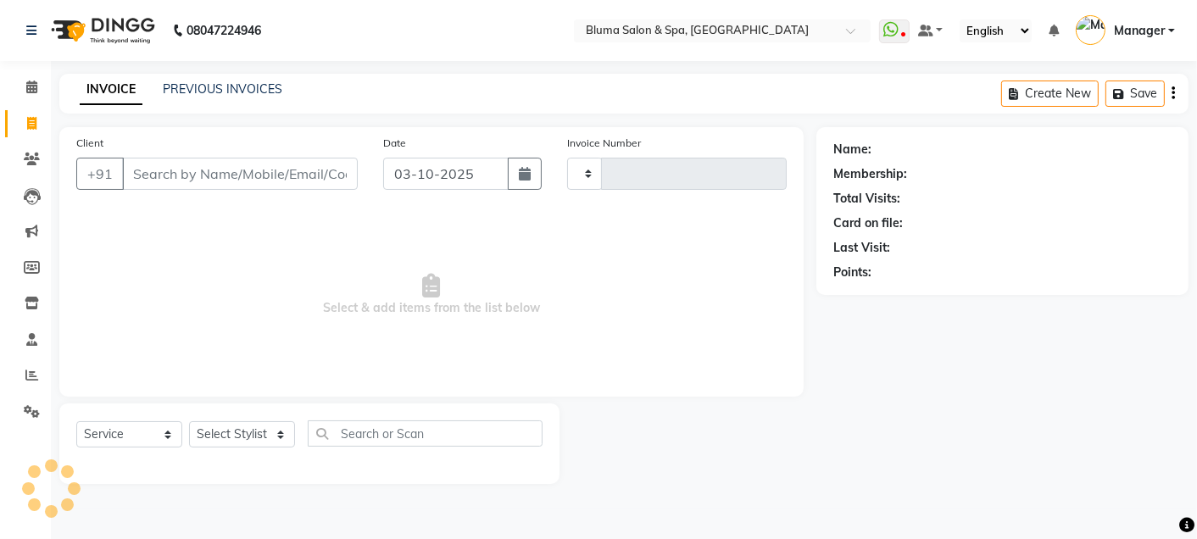
type input "1035"
select select "3653"
click at [30, 153] on icon at bounding box center [32, 159] width 16 height 13
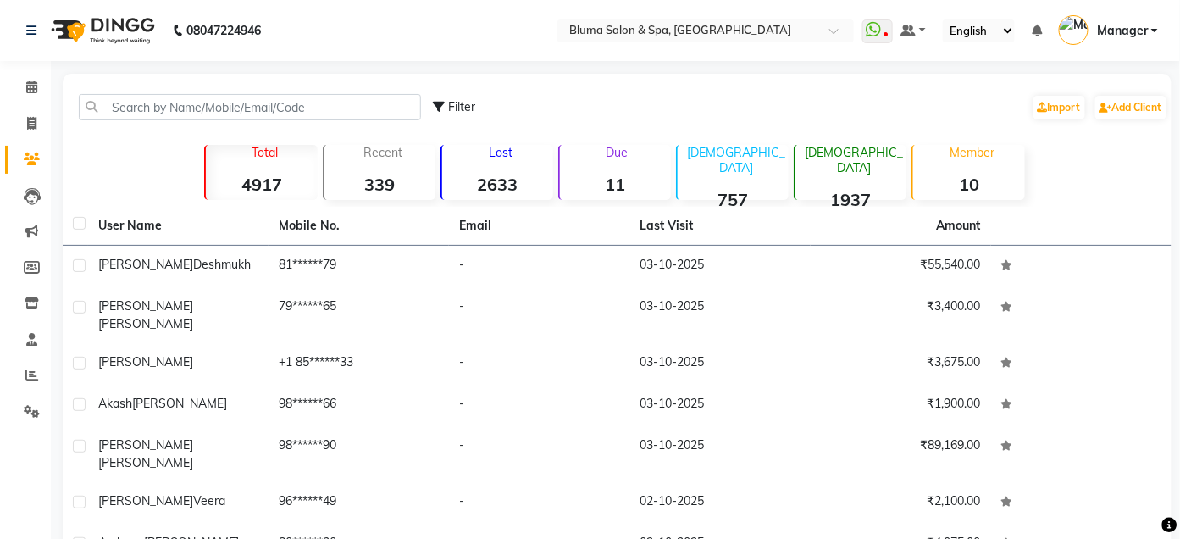
click at [206, 75] on div "Filter Import Add Client Total 4917 Recent 339 Lost 2633 Due 11 [DEMOGRAPHIC_DA…" at bounding box center [617, 420] width 1109 height 692
click at [27, 100] on link "Calendar" at bounding box center [25, 88] width 41 height 28
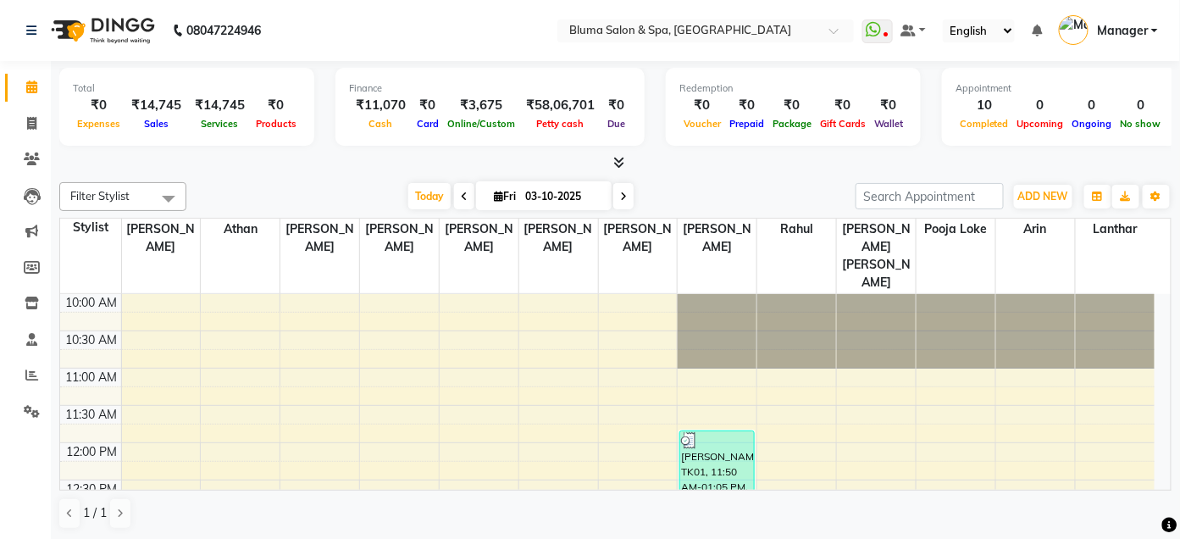
scroll to position [1, 0]
click at [960, 195] on input "search" at bounding box center [930, 195] width 148 height 26
type input "4"
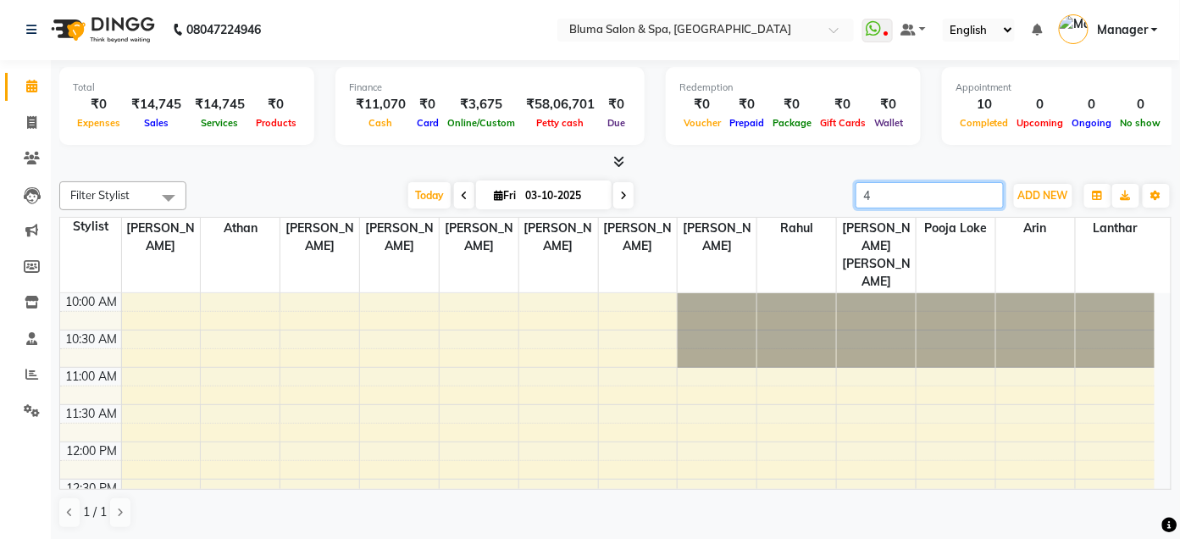
click at [986, 193] on input "4" at bounding box center [930, 195] width 148 height 26
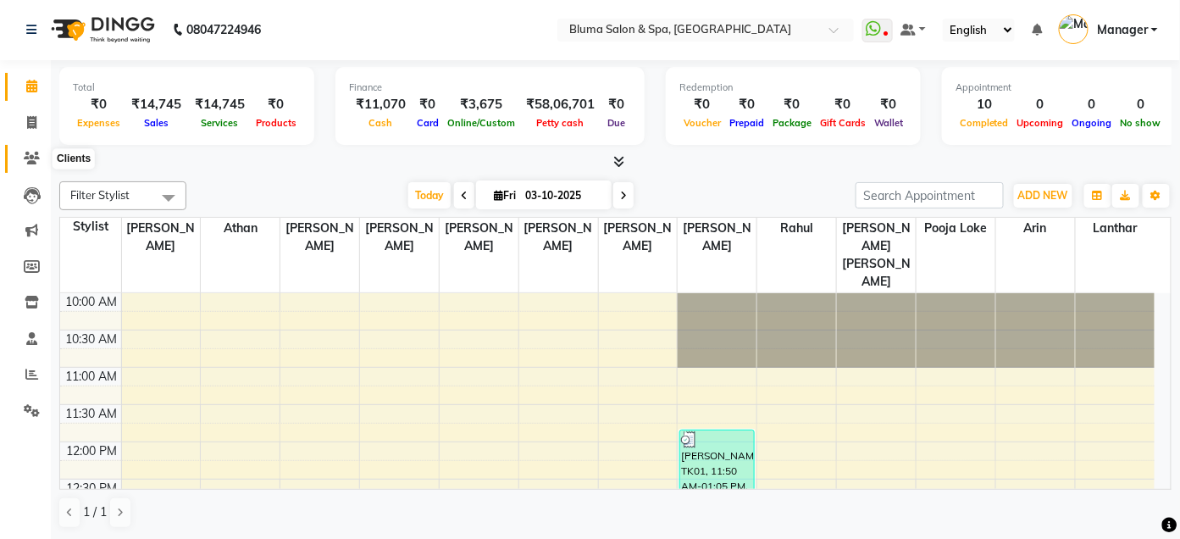
click at [24, 154] on icon at bounding box center [32, 158] width 16 height 13
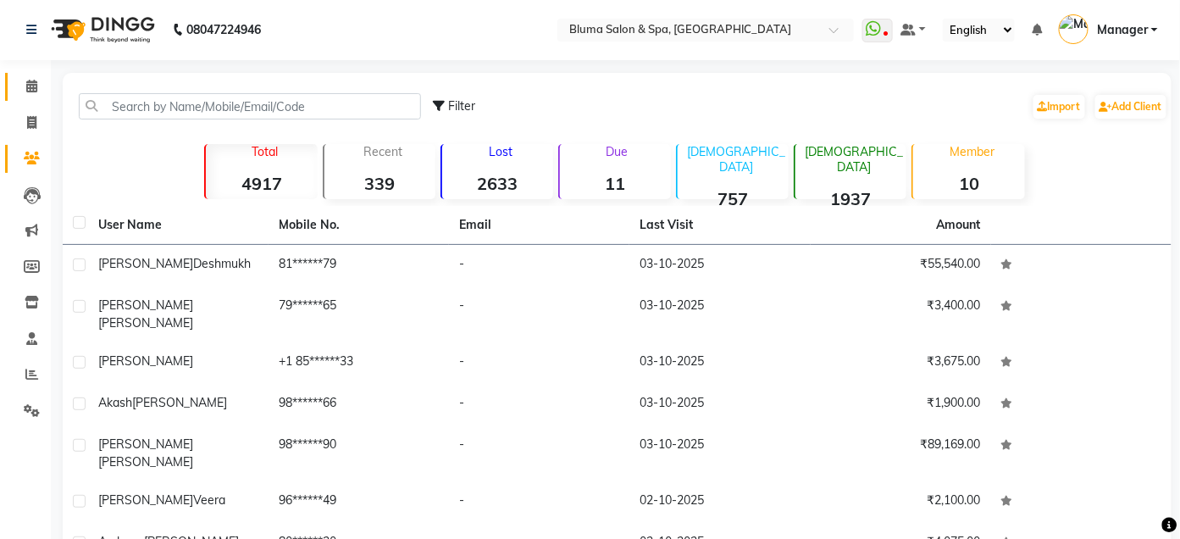
click at [34, 85] on icon at bounding box center [31, 86] width 11 height 13
